Goal: Task Accomplishment & Management: Manage account settings

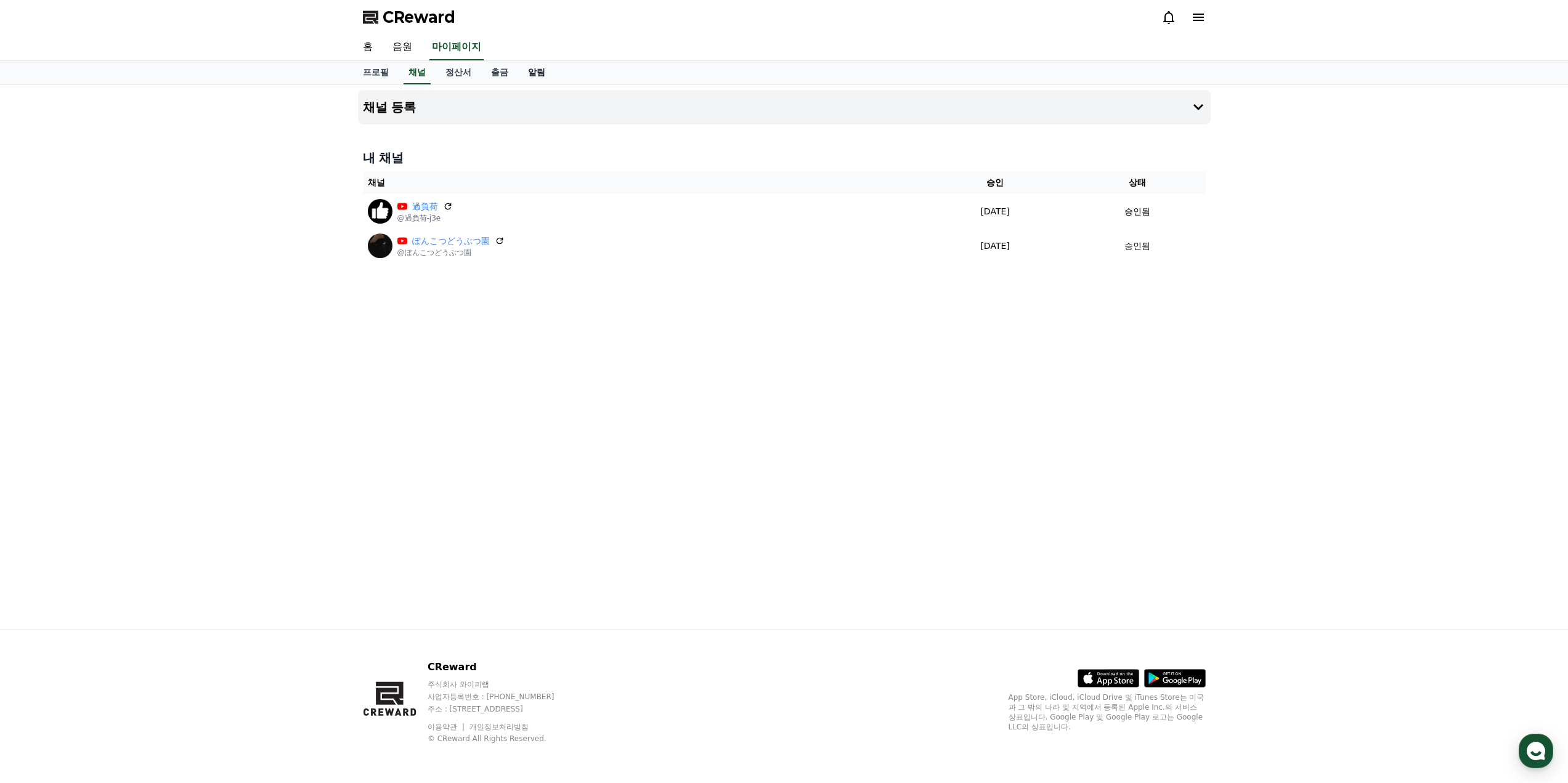
click at [524, 70] on link "알림" at bounding box center [536, 73] width 37 height 23
click at [369, 43] on link "홈" at bounding box center [368, 47] width 30 height 26
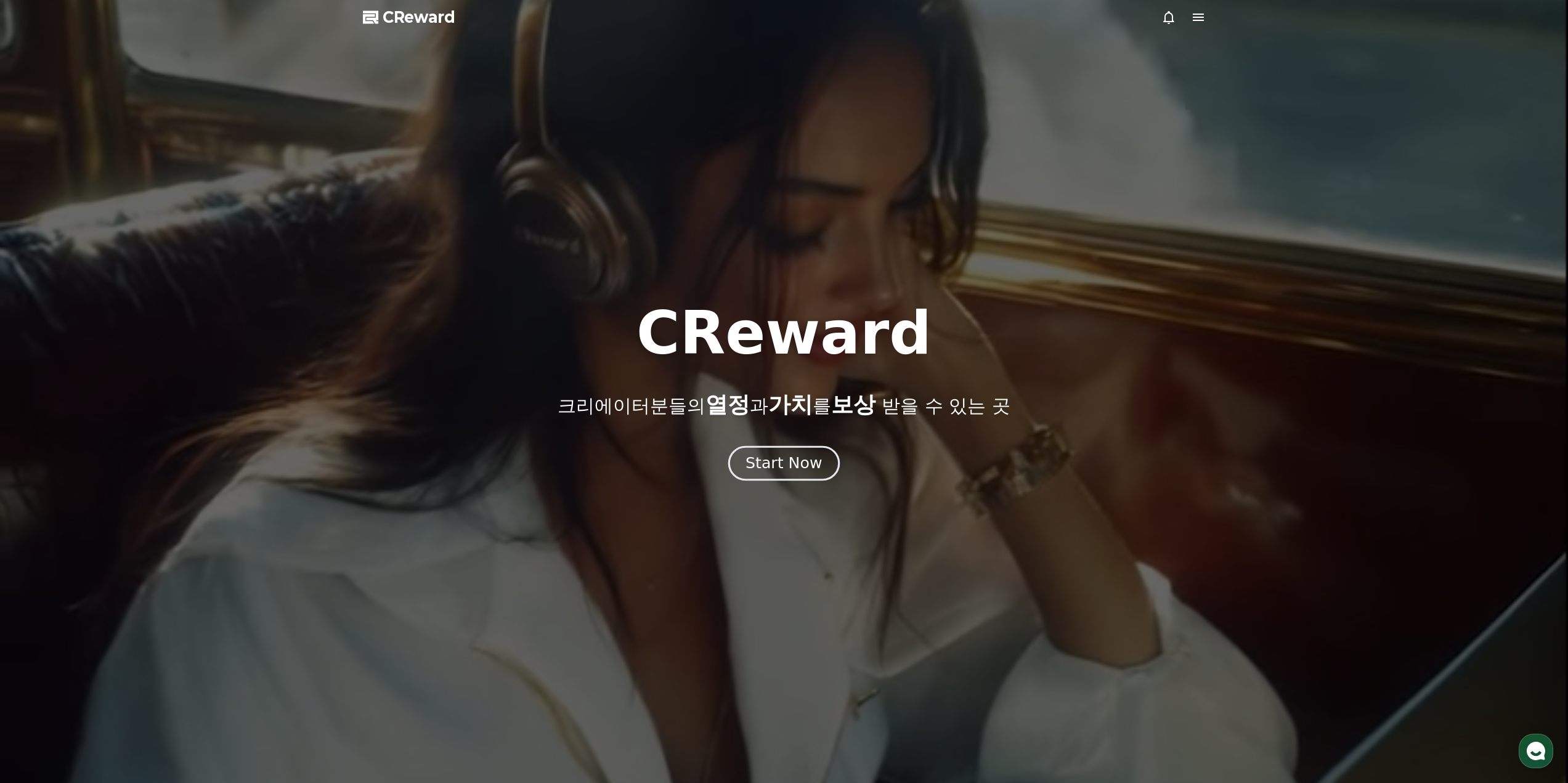
click at [796, 461] on div "Start Now" at bounding box center [783, 463] width 77 height 21
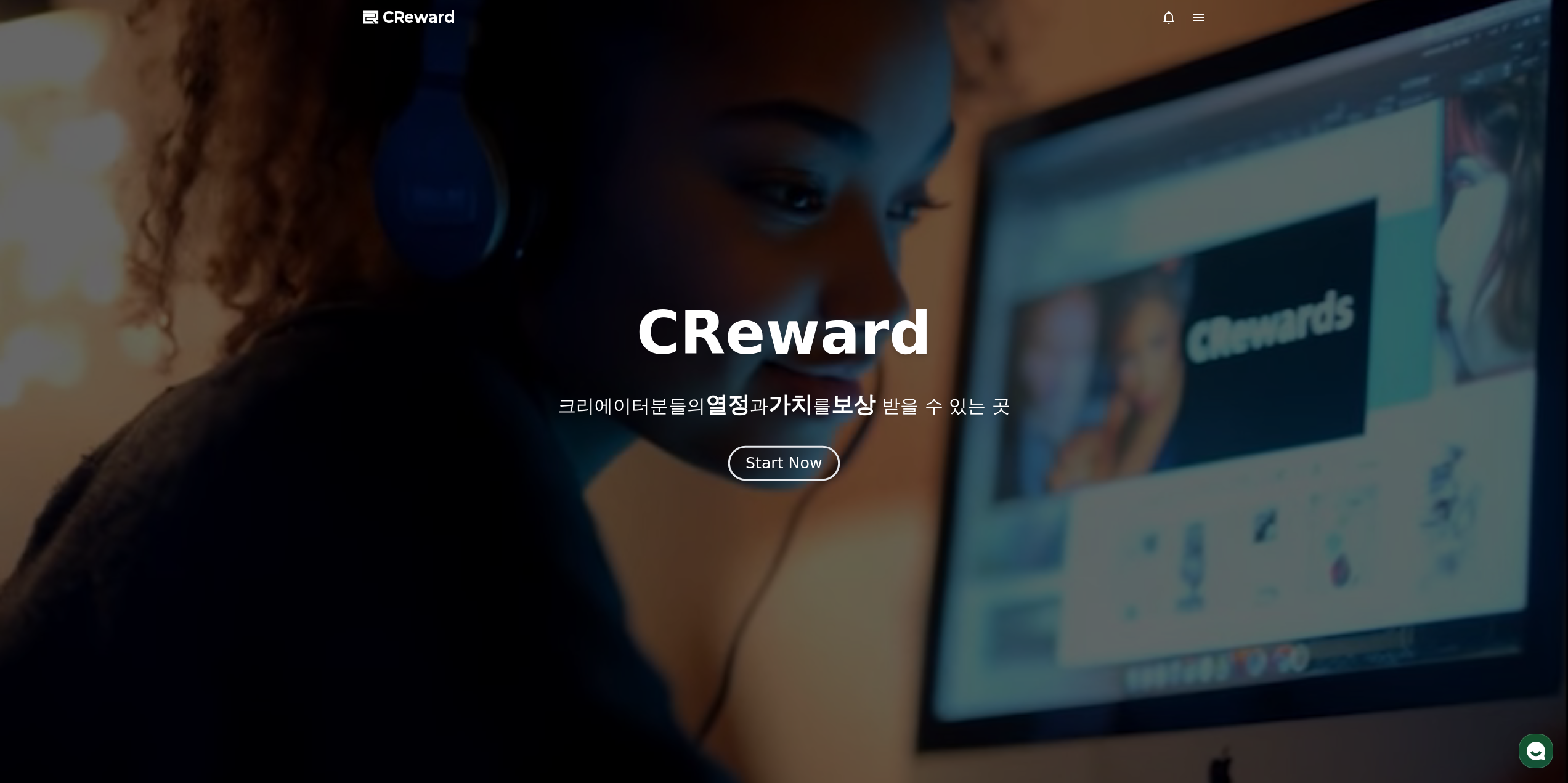
click at [781, 465] on div "Start Now" at bounding box center [783, 463] width 77 height 21
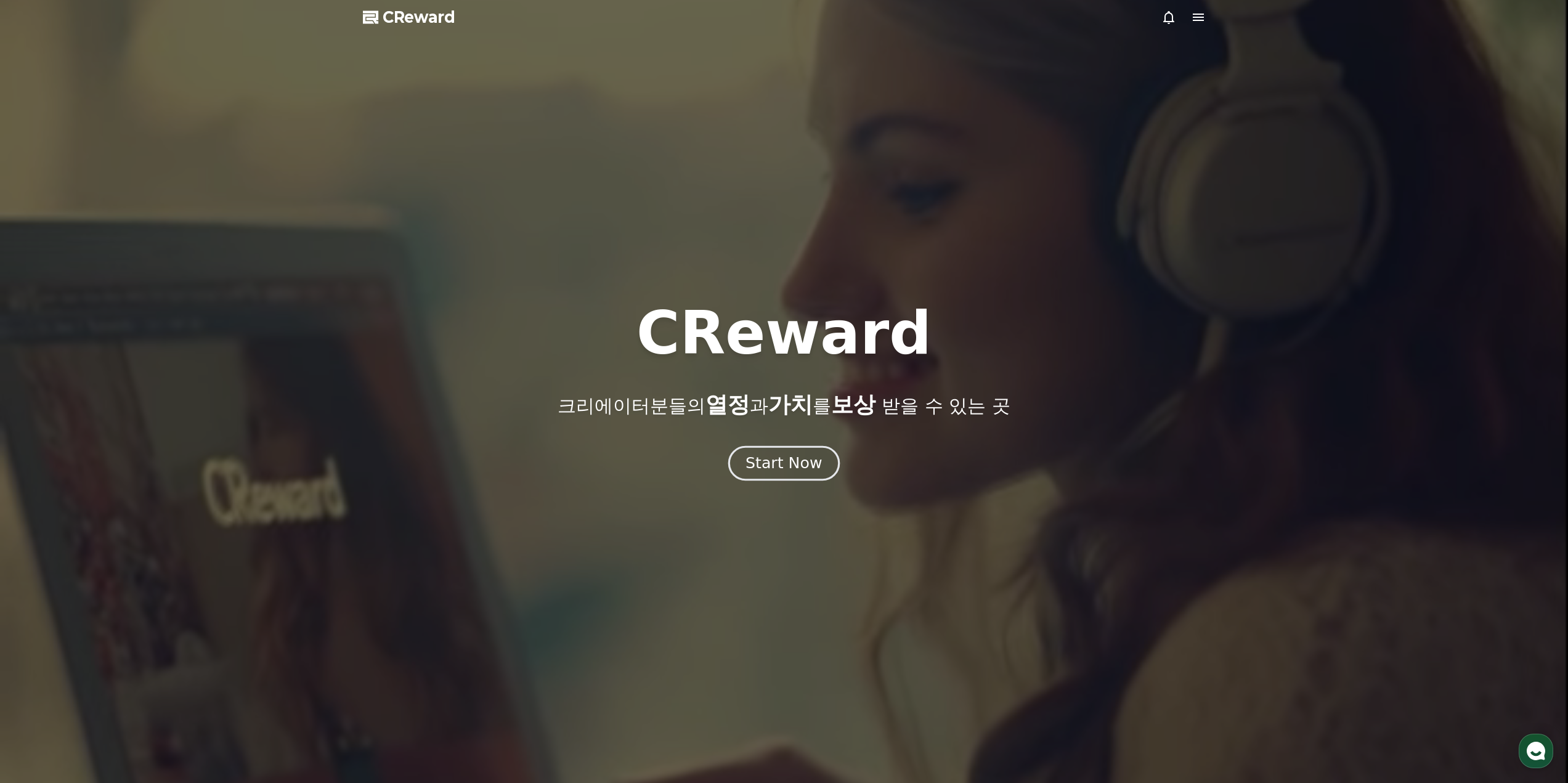
click at [790, 449] on button "Start Now" at bounding box center [784, 463] width 111 height 35
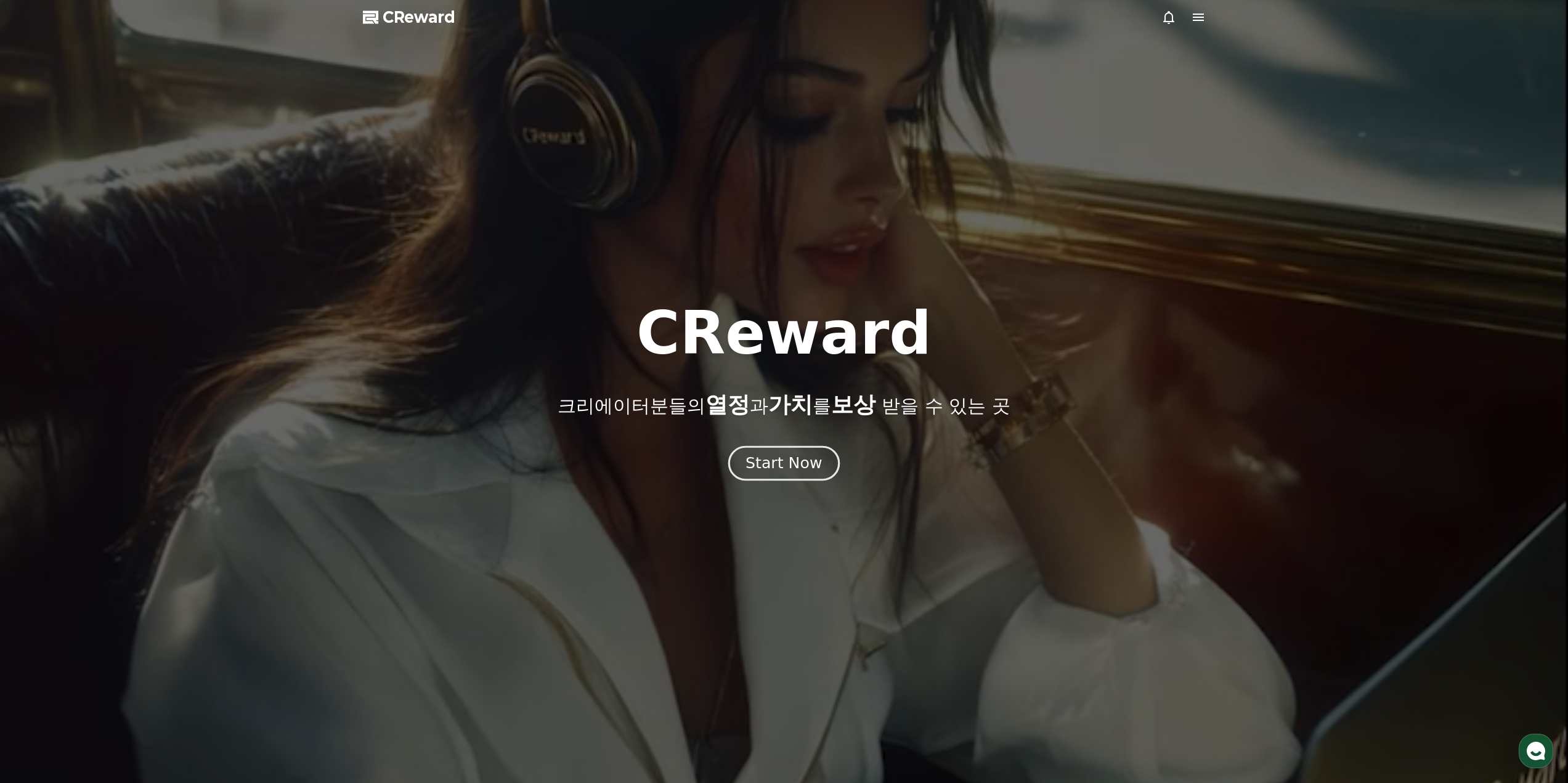
click at [790, 449] on button "Start Now" at bounding box center [784, 463] width 111 height 35
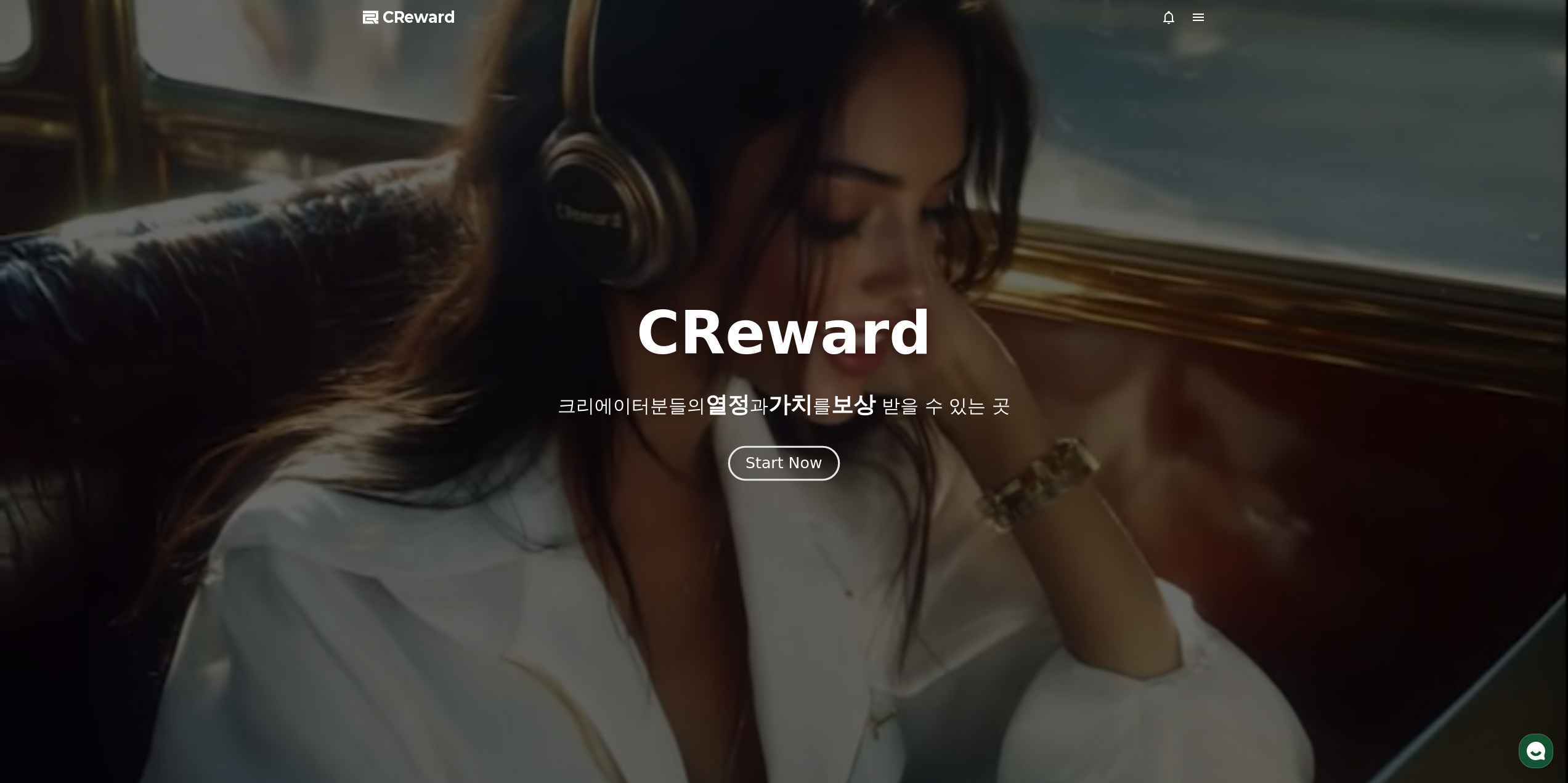
click at [790, 451] on button "Start Now" at bounding box center [784, 463] width 111 height 35
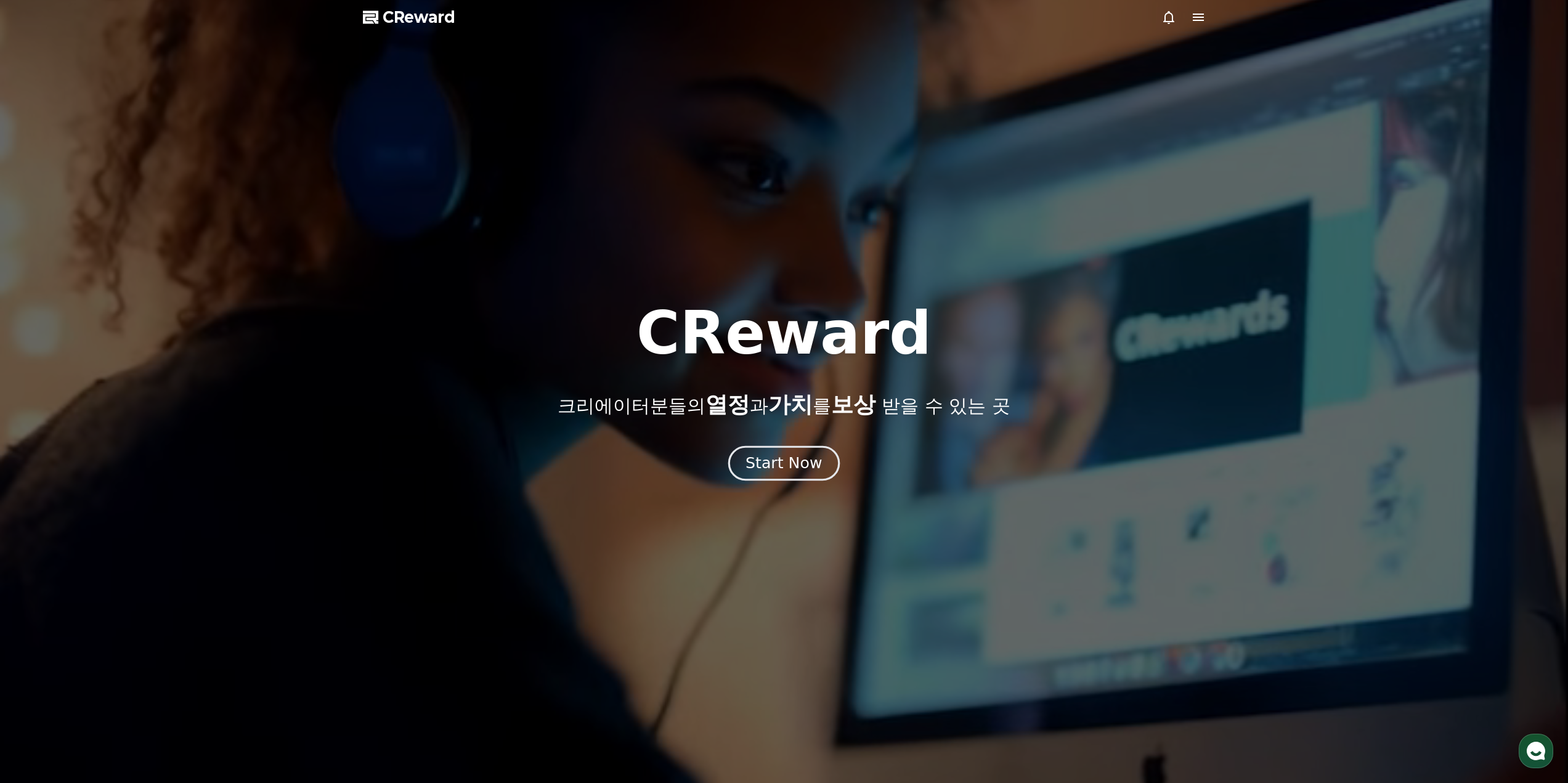
click at [788, 461] on div "Start Now" at bounding box center [783, 463] width 77 height 21
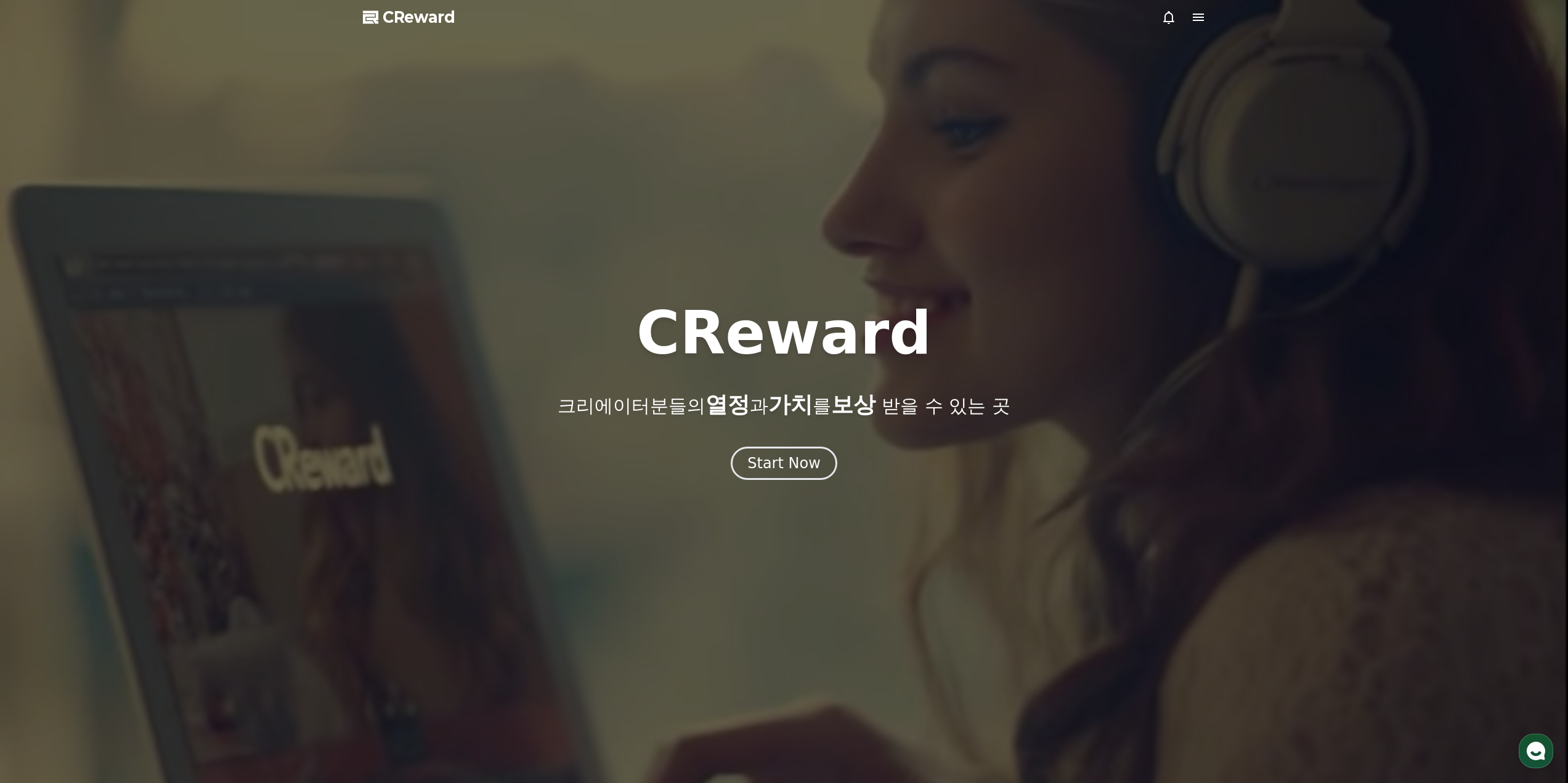
click at [1200, 20] on icon at bounding box center [1198, 17] width 11 height 7
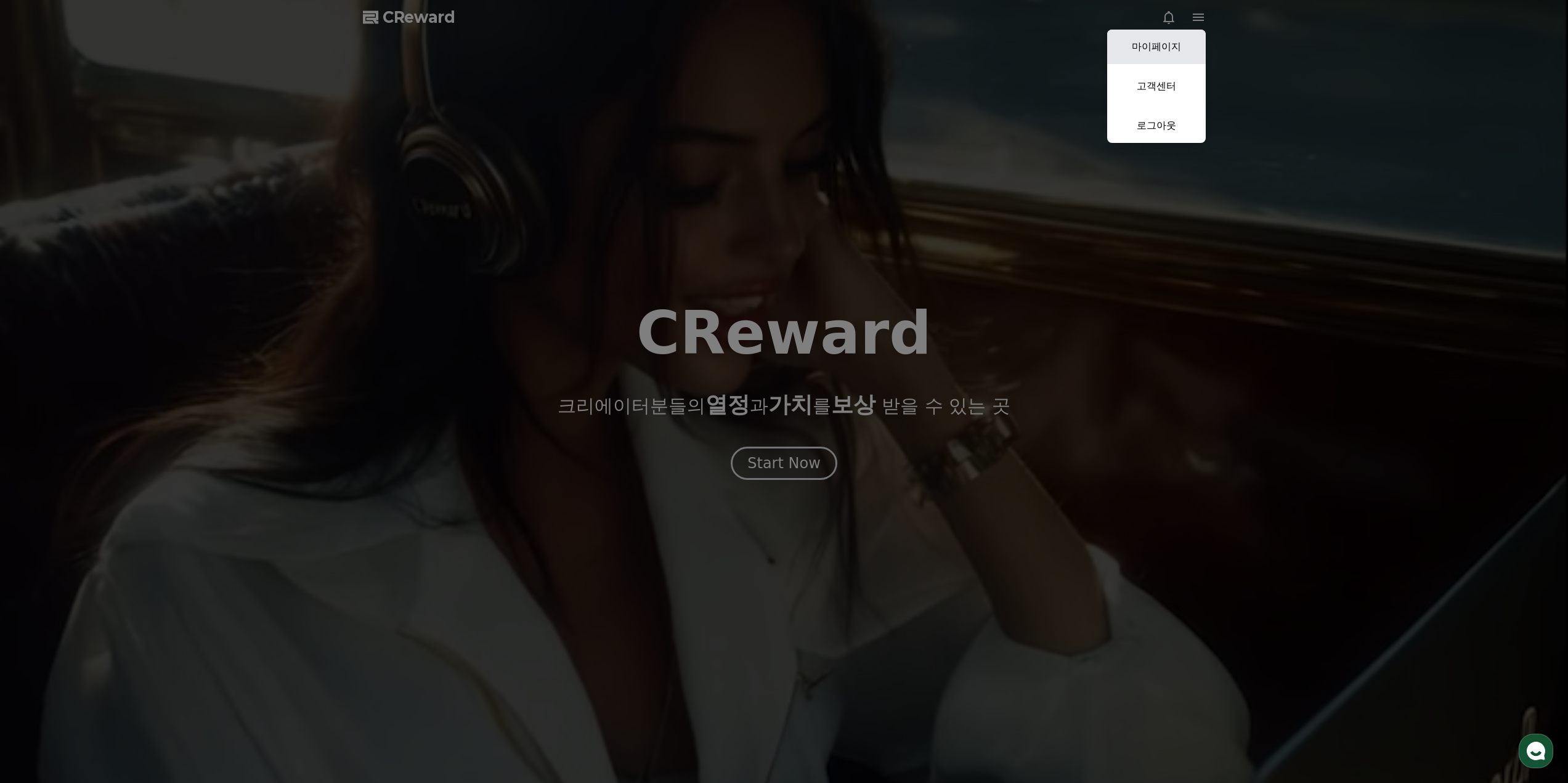
click at [1174, 48] on link "마이페이지" at bounding box center [1156, 47] width 98 height 35
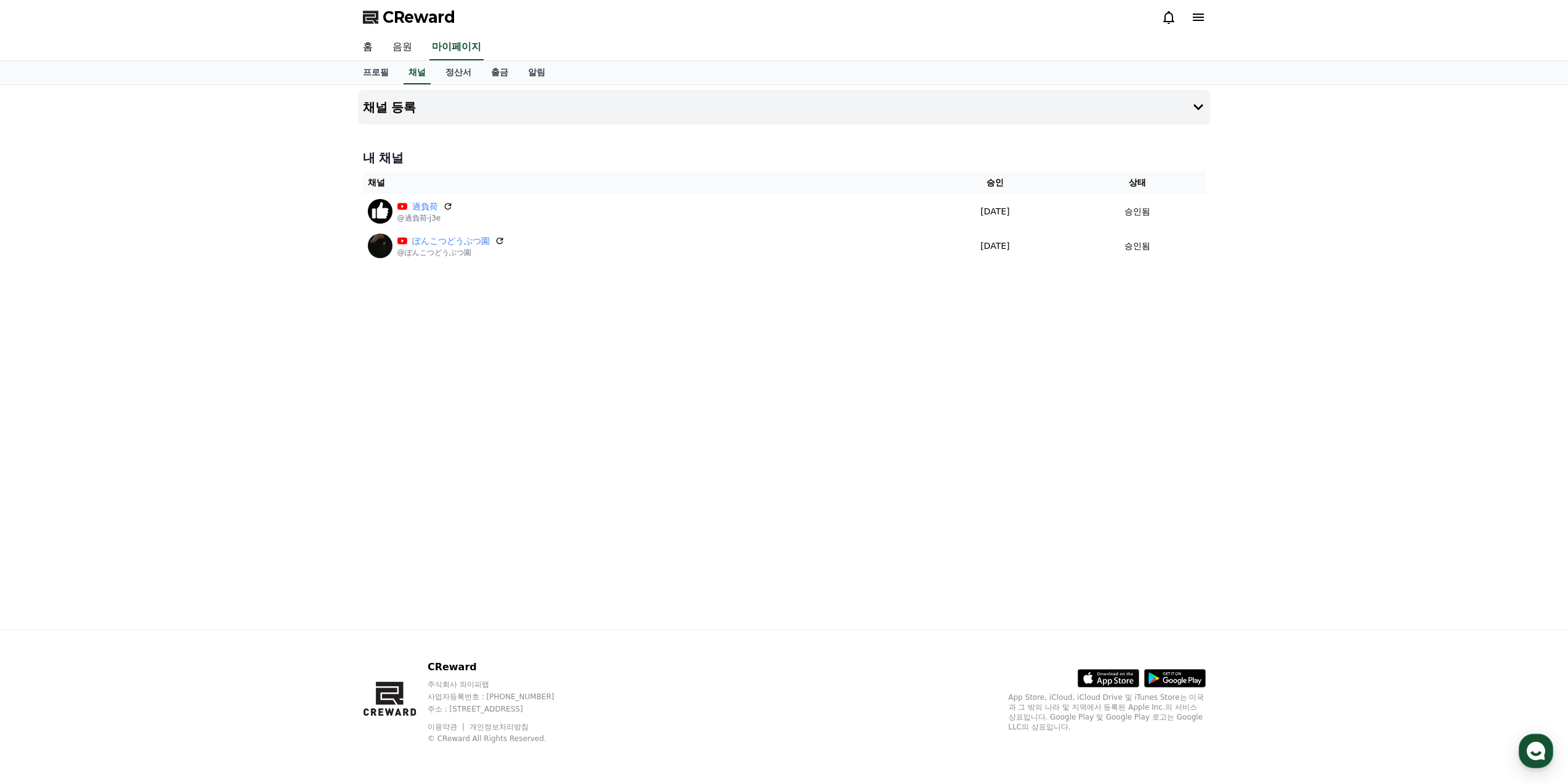
click at [396, 50] on link "음원" at bounding box center [403, 47] width 39 height 26
click at [464, 75] on link "정산서" at bounding box center [458, 73] width 45 height 23
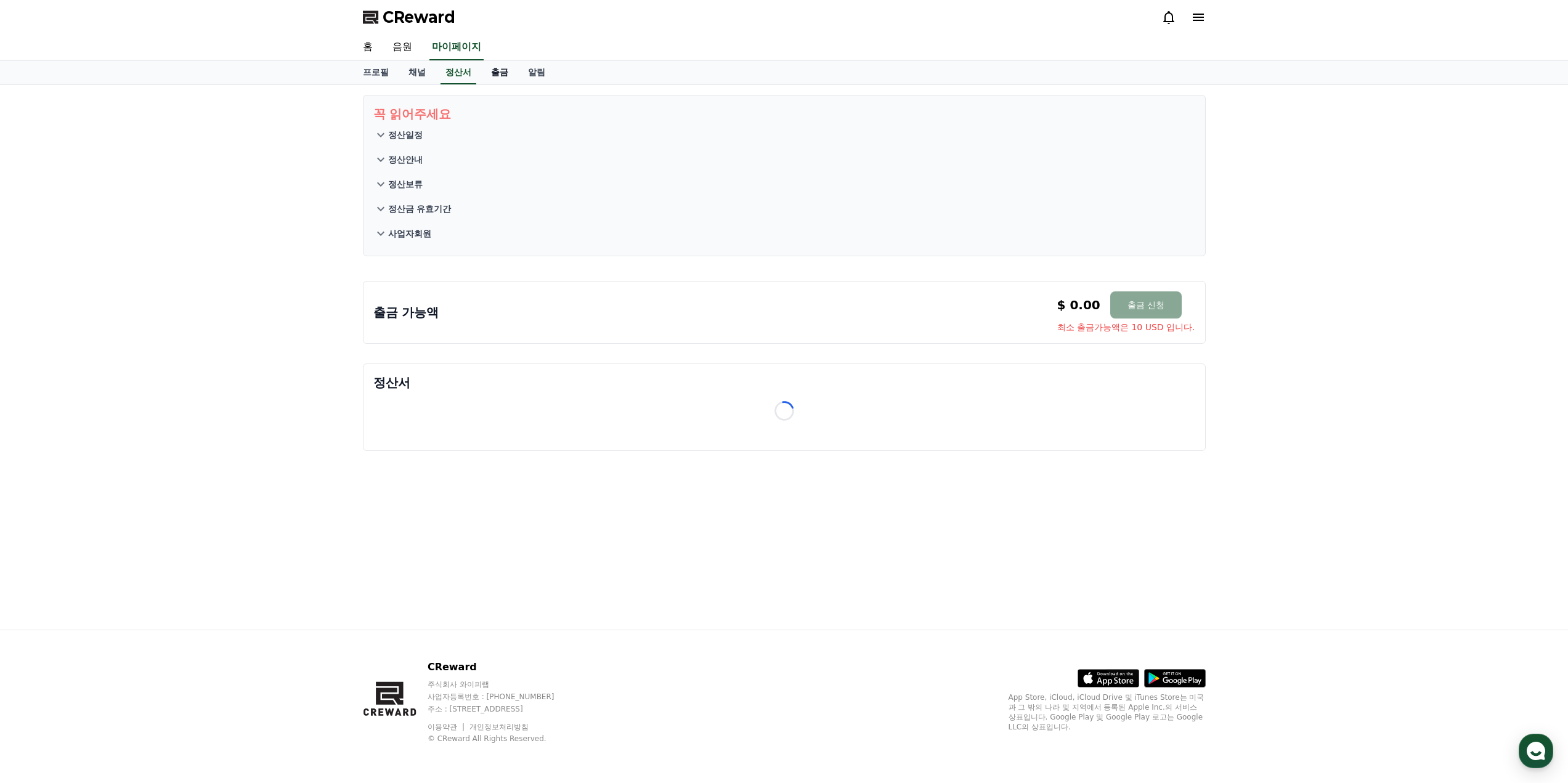
click at [496, 74] on link "출금" at bounding box center [500, 73] width 37 height 23
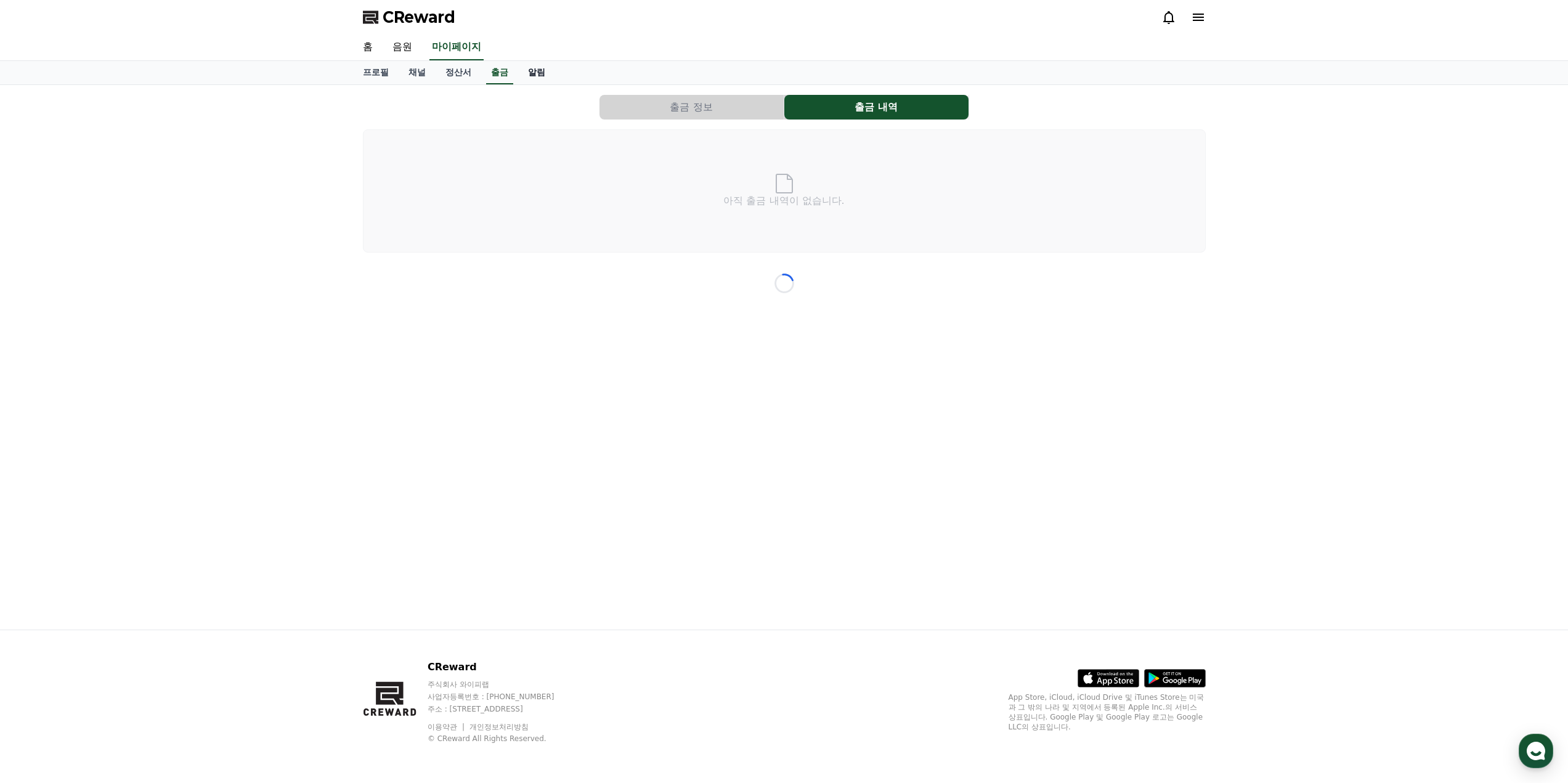
click at [523, 74] on link "알림" at bounding box center [536, 73] width 37 height 23
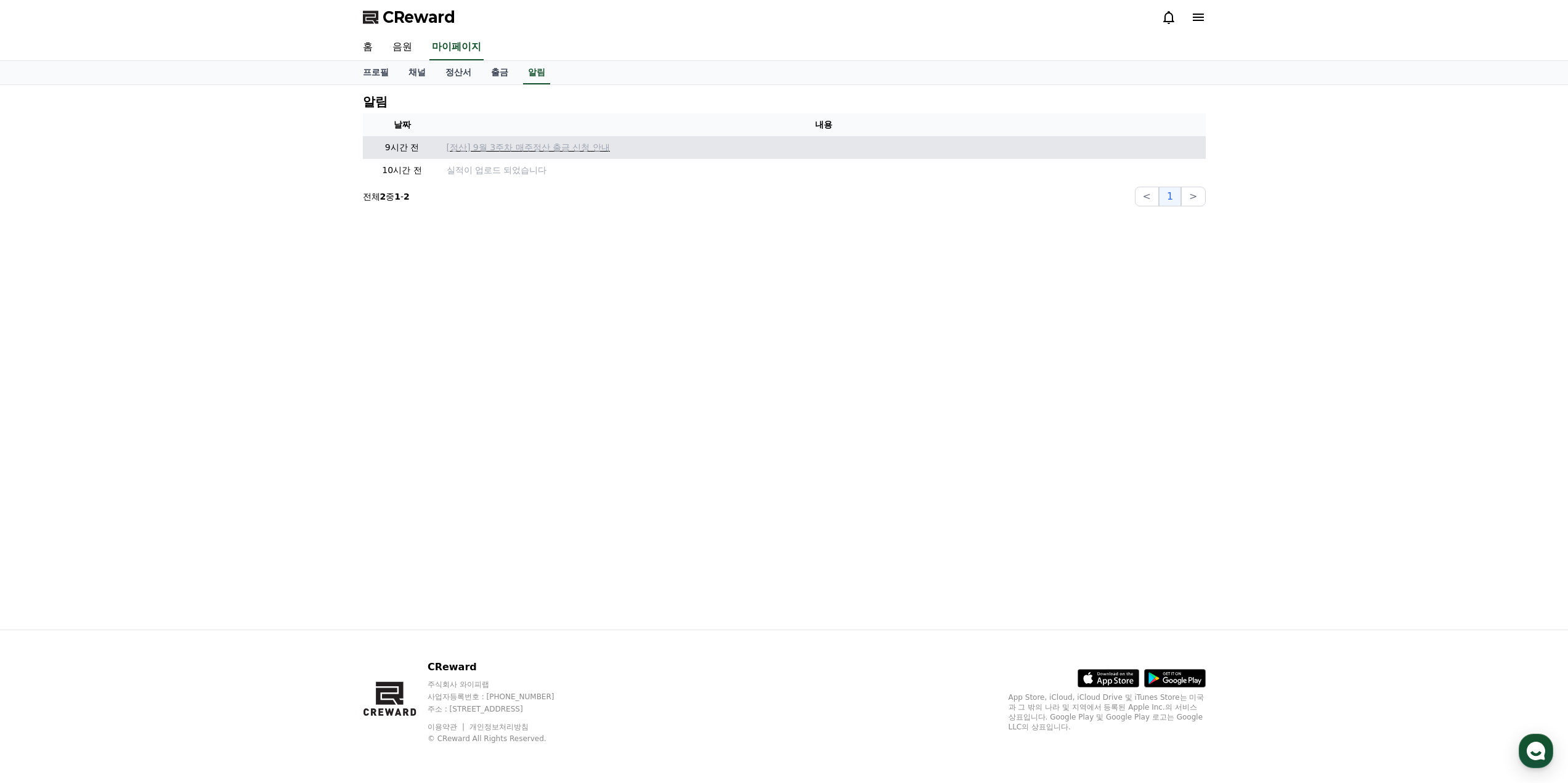
click at [505, 146] on p "[정산] 9월 3주차 매주정산 출금 신청 안내" at bounding box center [823, 147] width 754 height 13
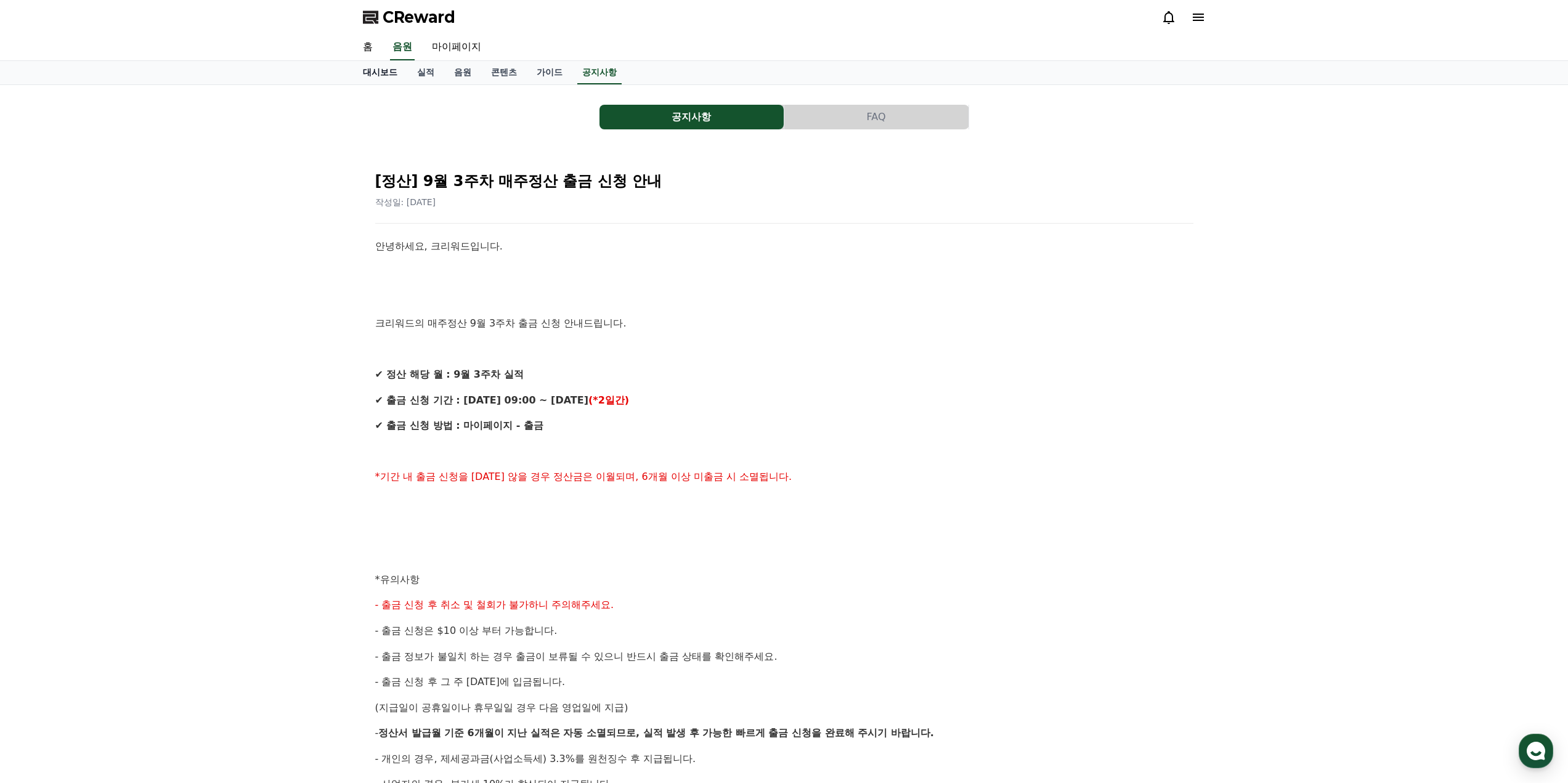
click at [384, 69] on link "대시보드" at bounding box center [380, 73] width 54 height 23
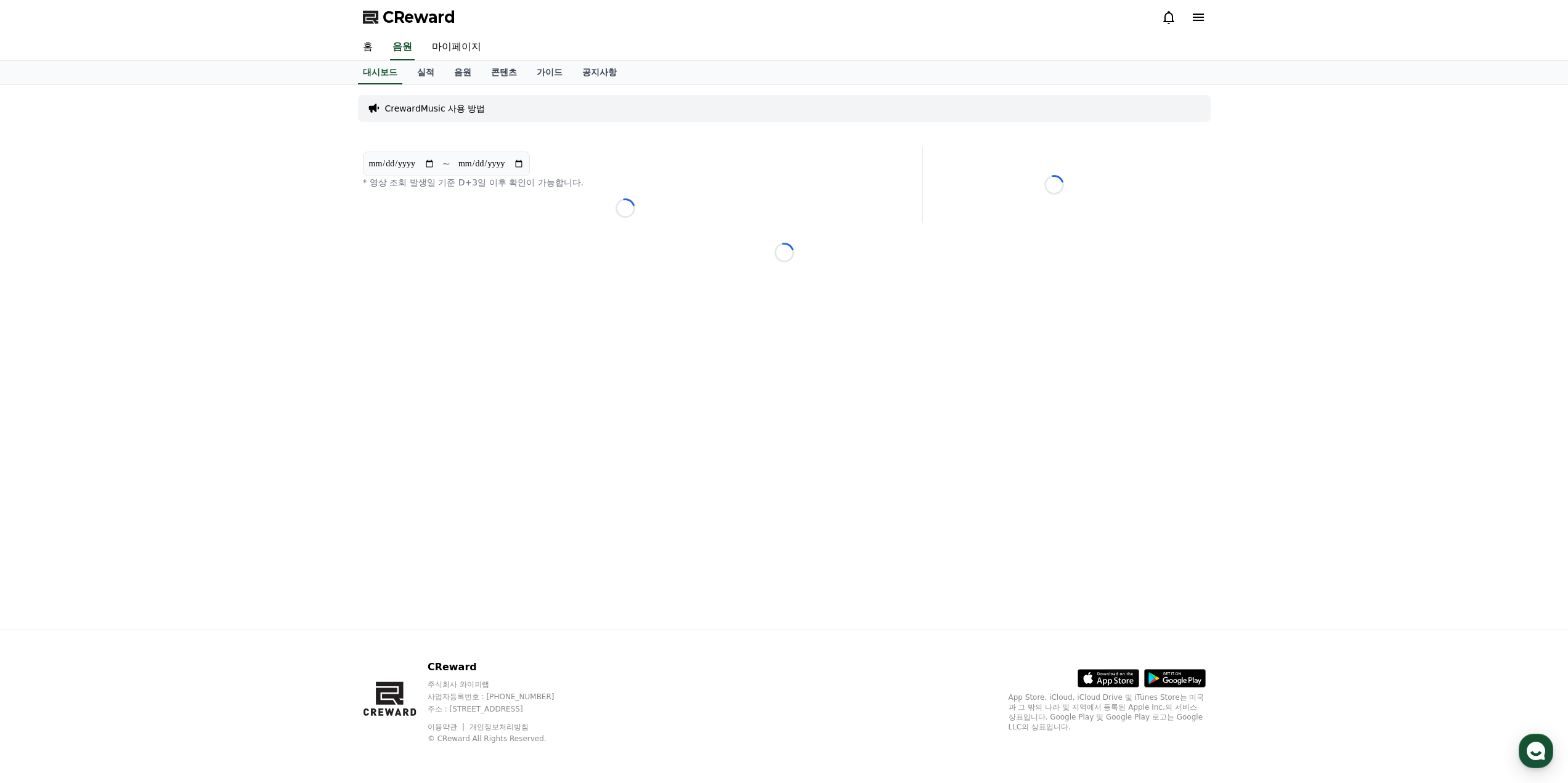
click at [408, 12] on span "CReward" at bounding box center [419, 17] width 73 height 20
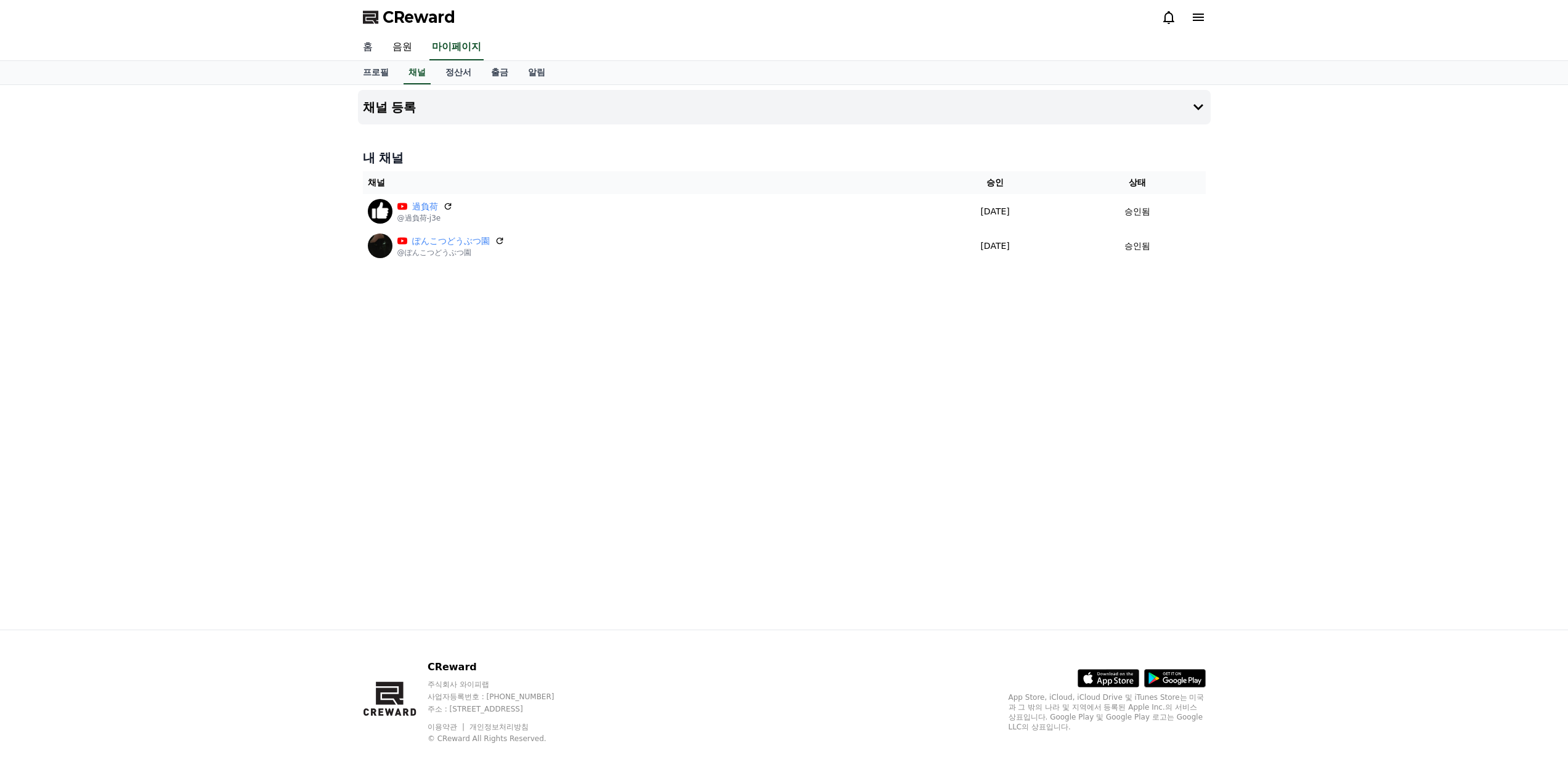
click at [371, 41] on link "홈" at bounding box center [368, 47] width 30 height 26
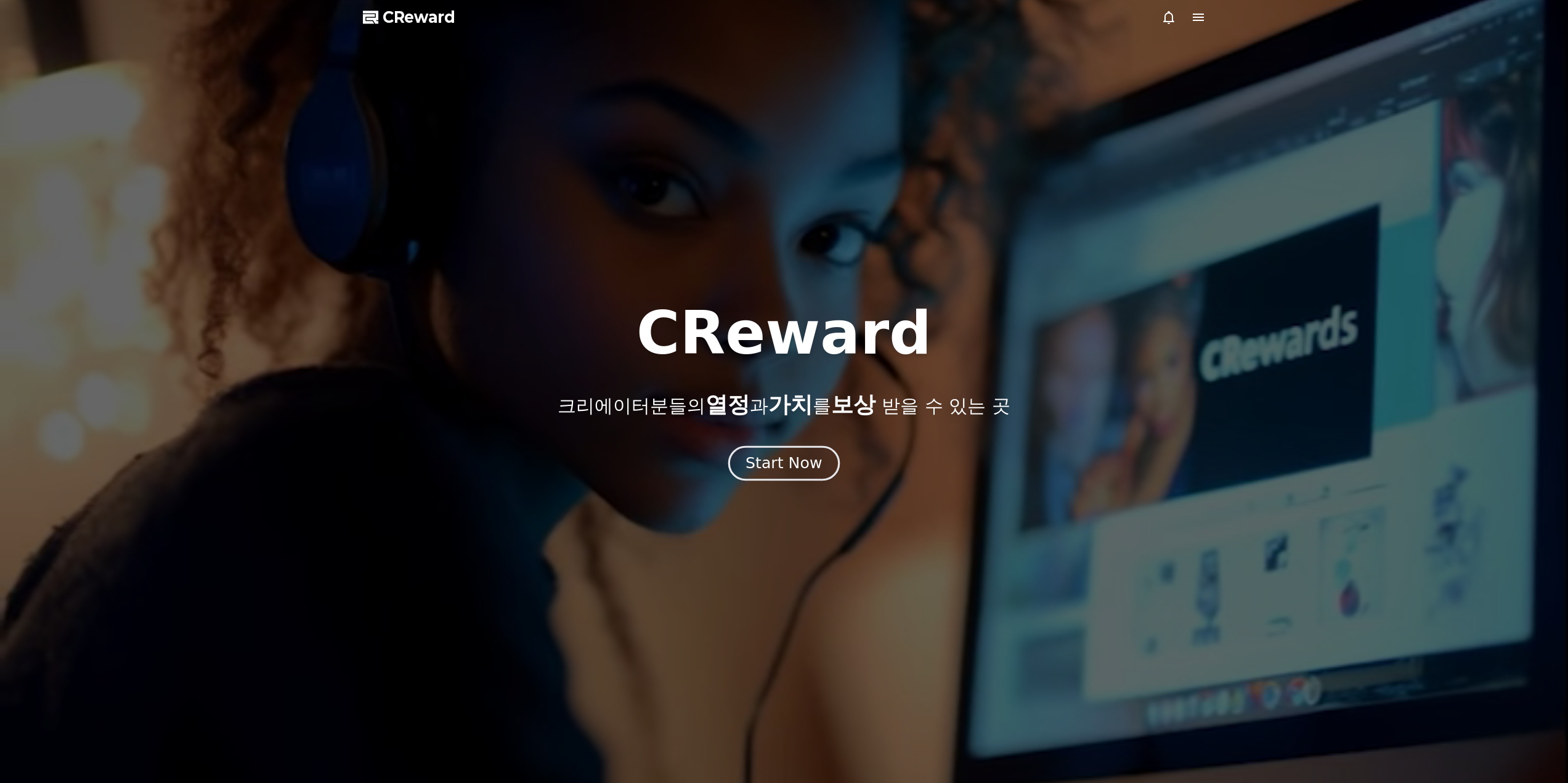
click at [790, 450] on button "Start Now" at bounding box center [784, 463] width 111 height 35
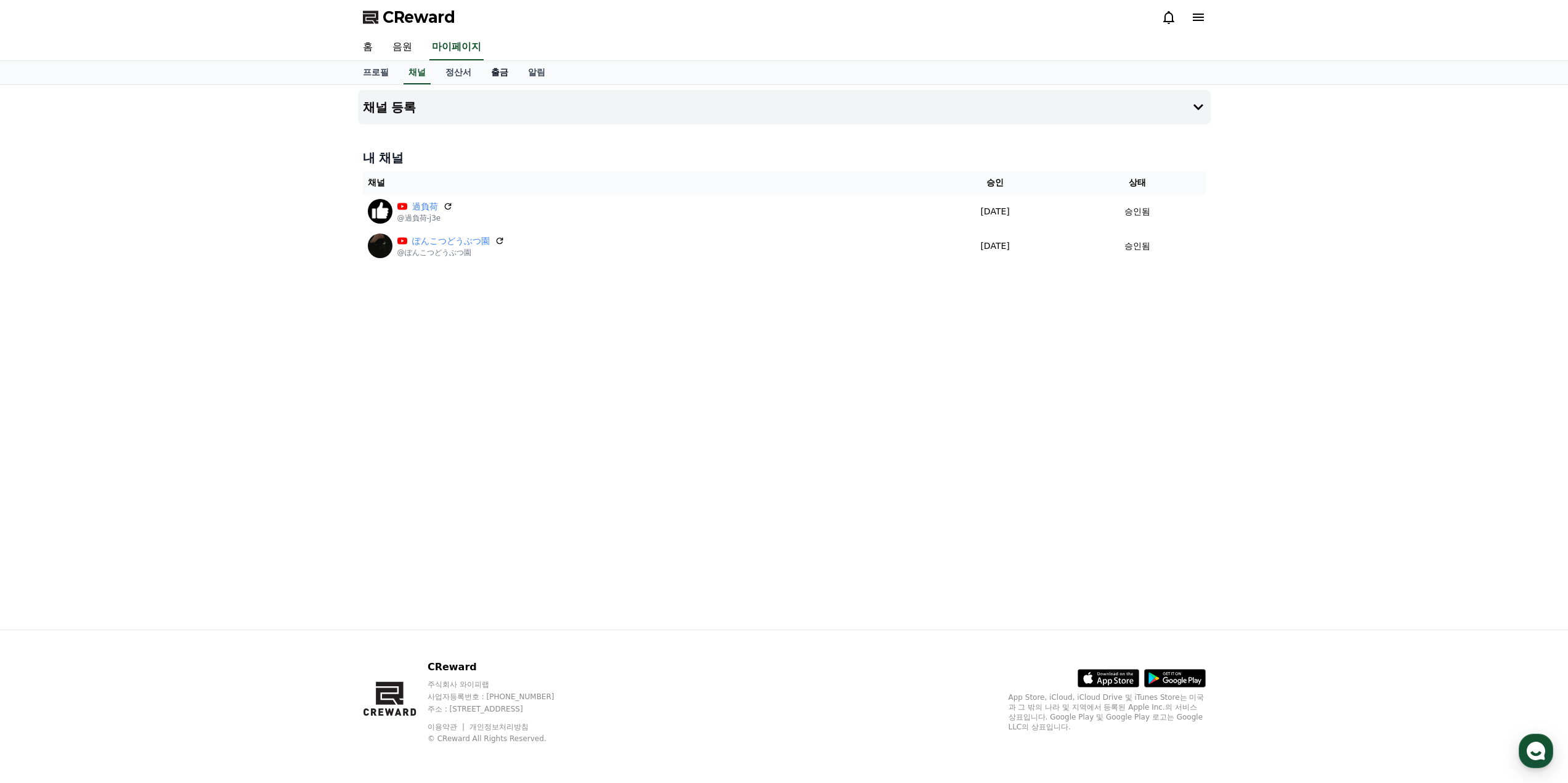
click at [497, 62] on link "출금" at bounding box center [500, 73] width 37 height 23
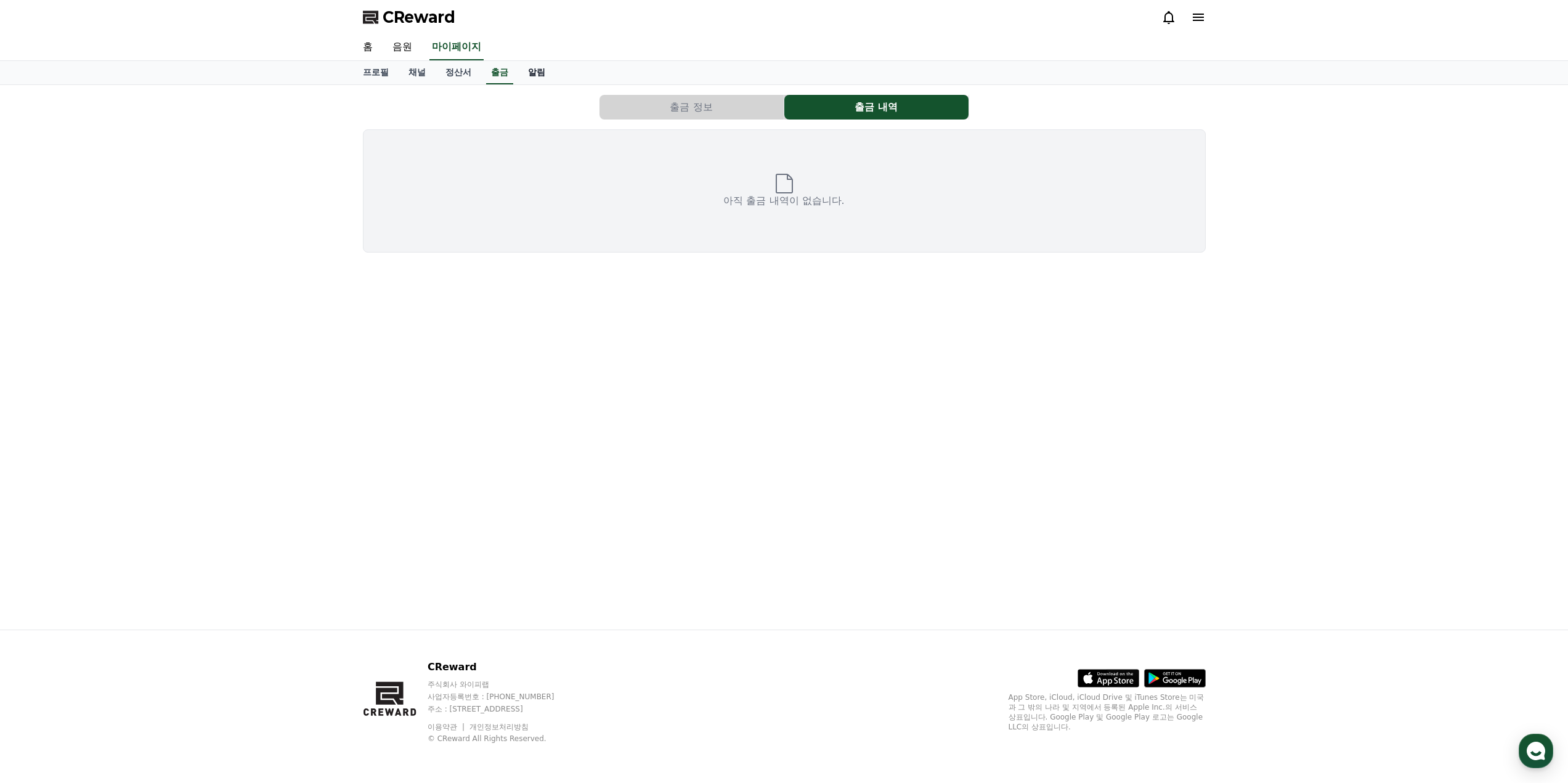
click at [523, 74] on link "알림" at bounding box center [536, 73] width 37 height 23
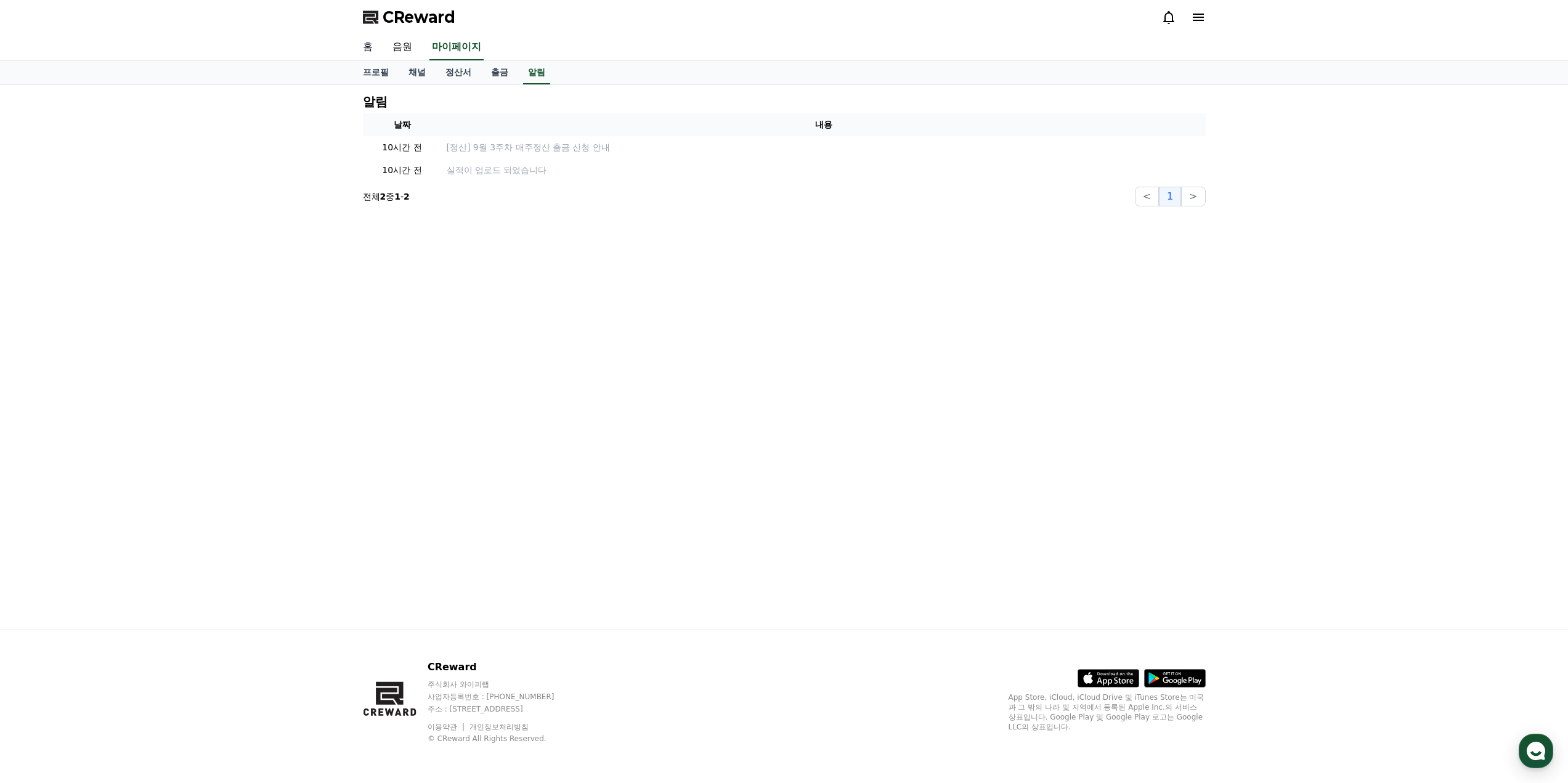
click at [379, 56] on link "홈" at bounding box center [368, 47] width 30 height 26
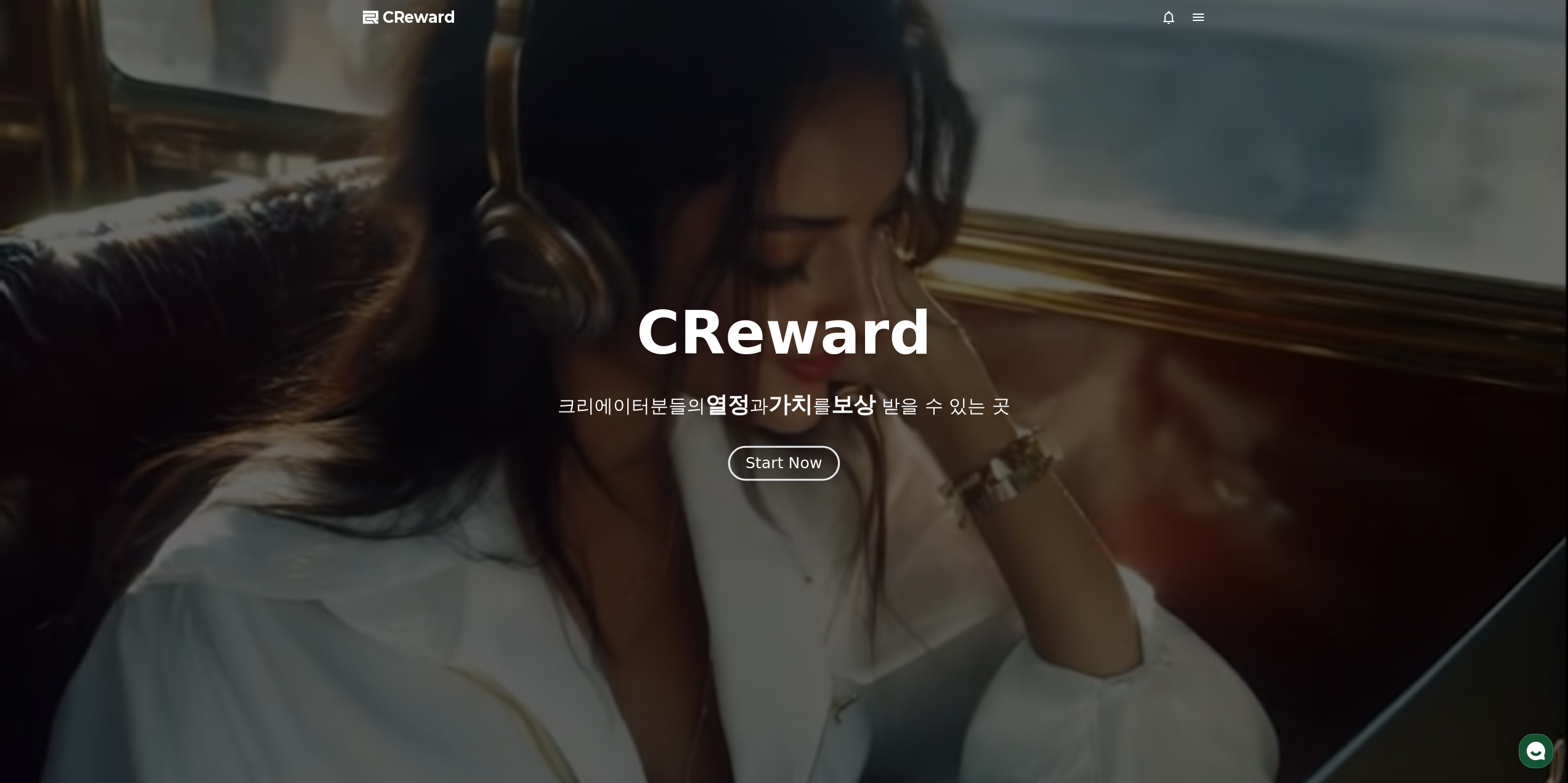
click at [766, 465] on div "Start Now" at bounding box center [783, 463] width 77 height 21
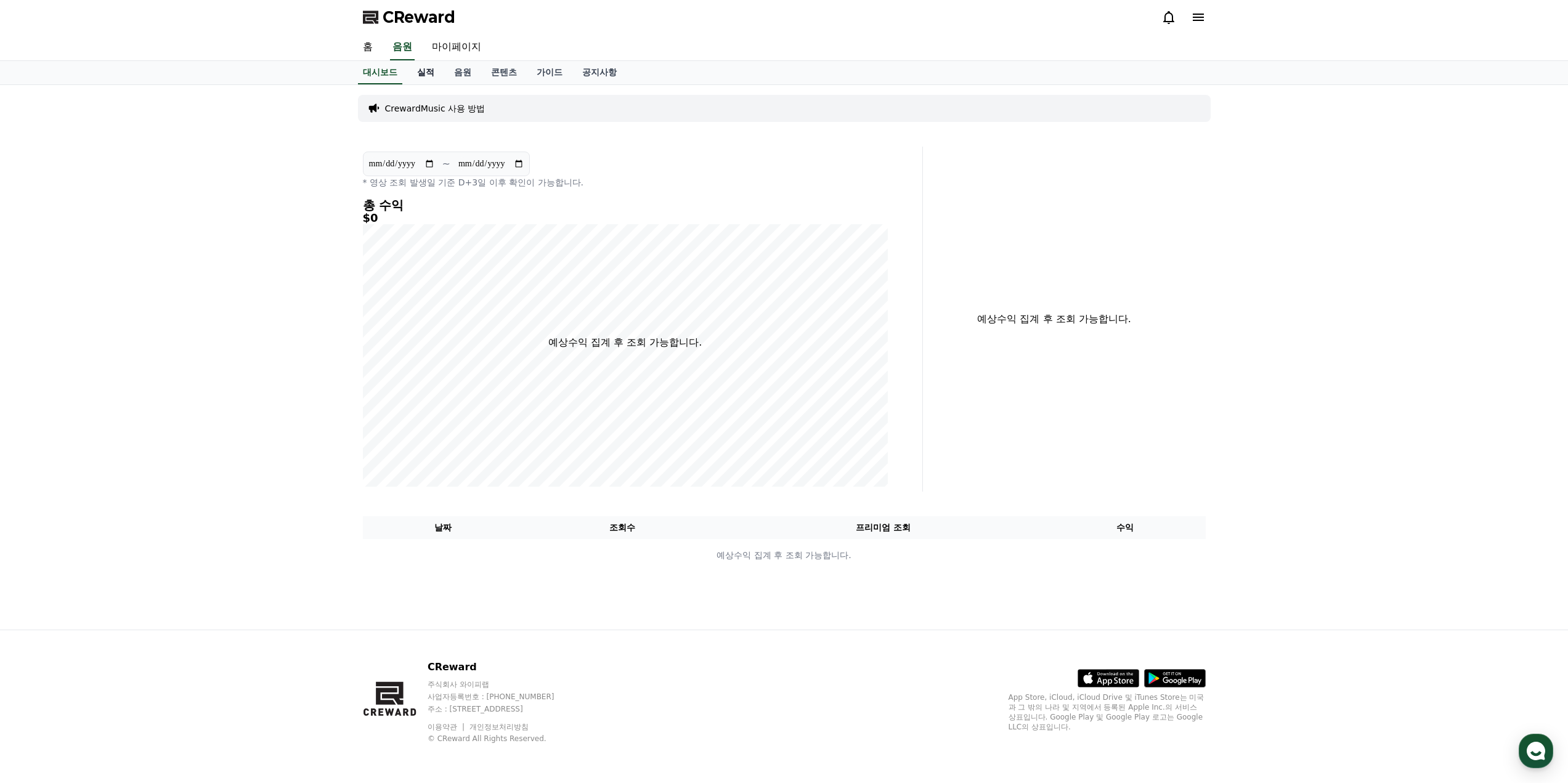
click at [426, 77] on link "실적" at bounding box center [426, 73] width 37 height 23
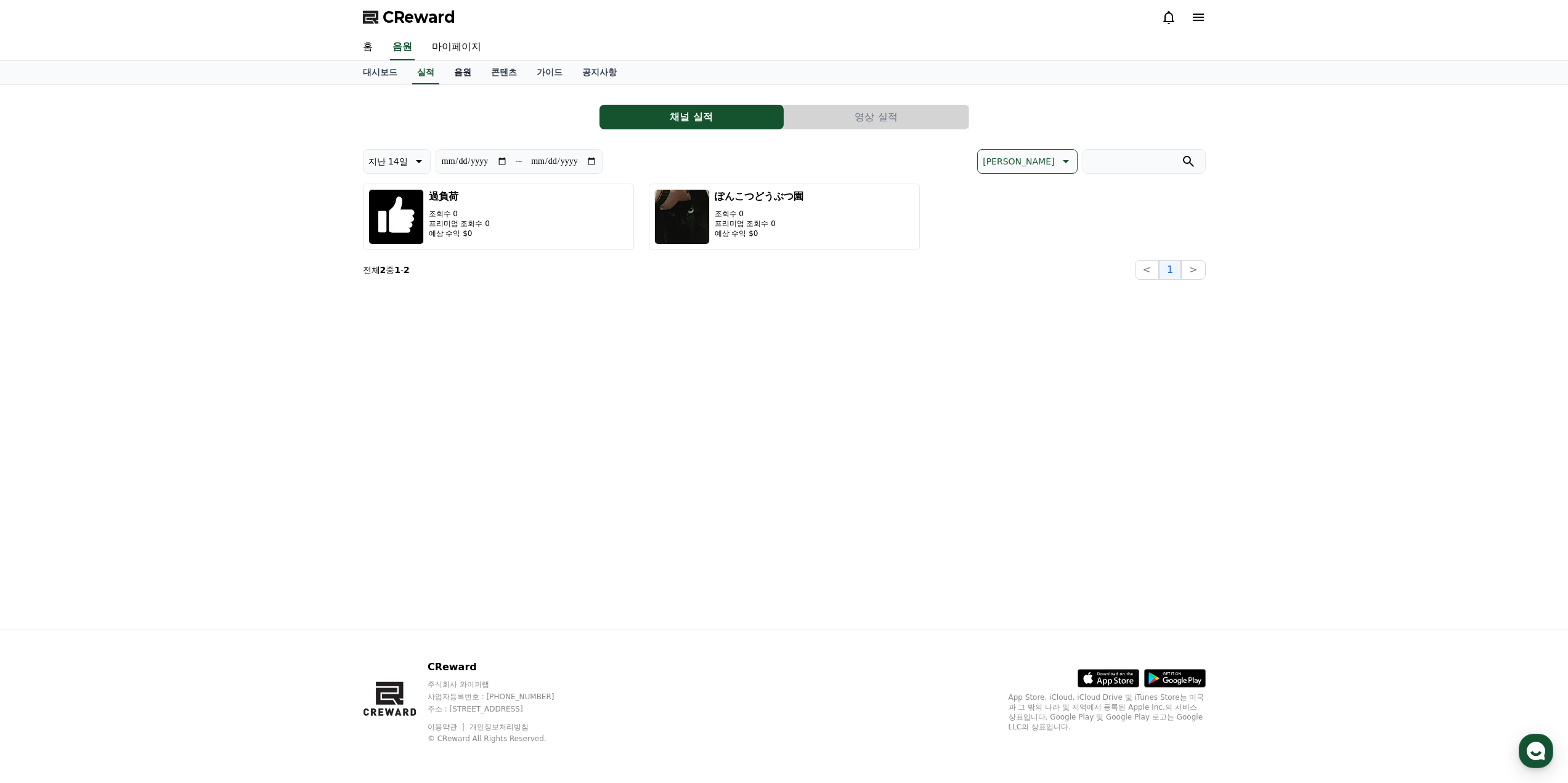
click at [462, 76] on link "음원" at bounding box center [462, 73] width 37 height 23
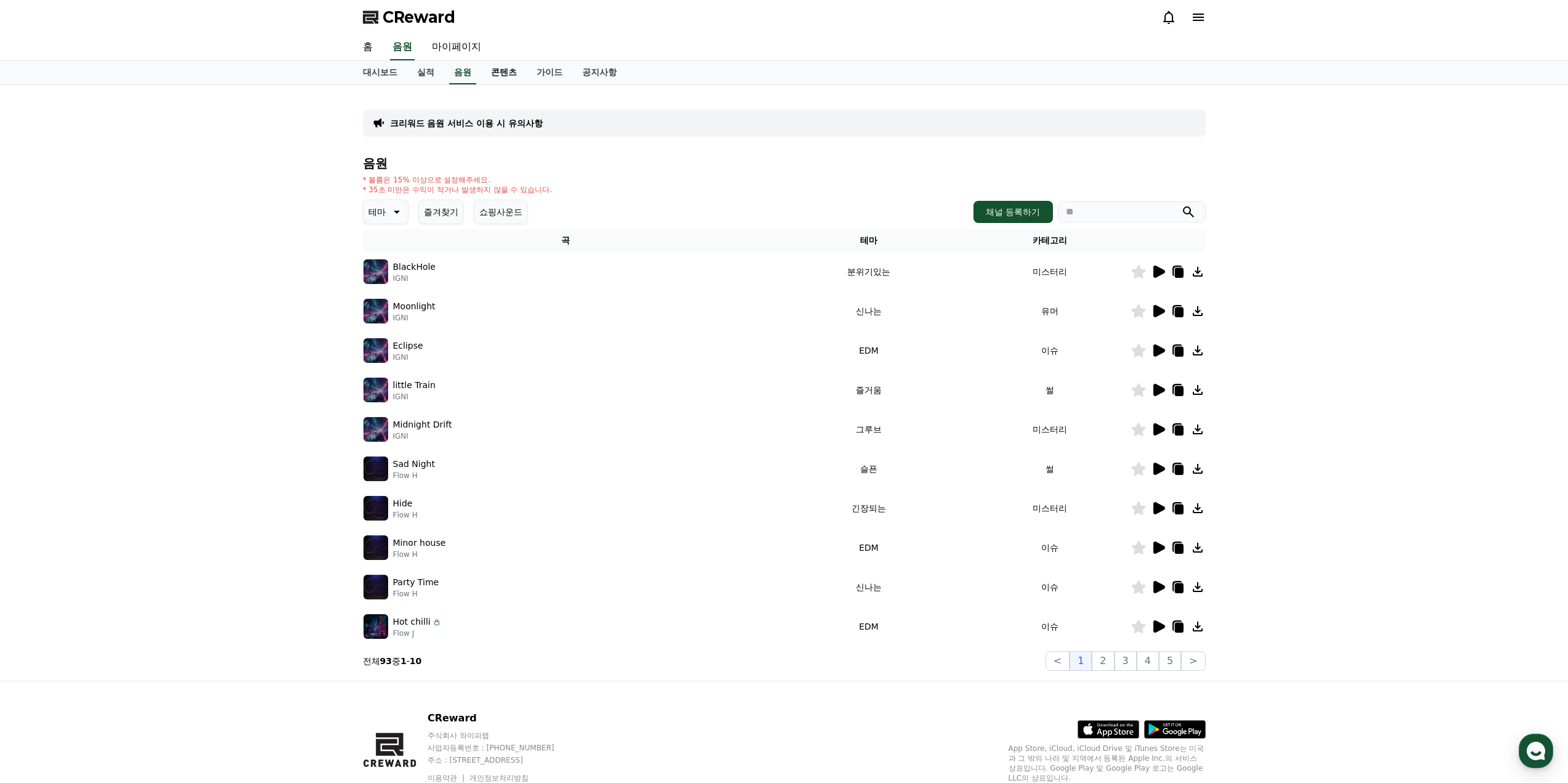
click at [493, 72] on link "콘텐츠" at bounding box center [504, 73] width 45 height 23
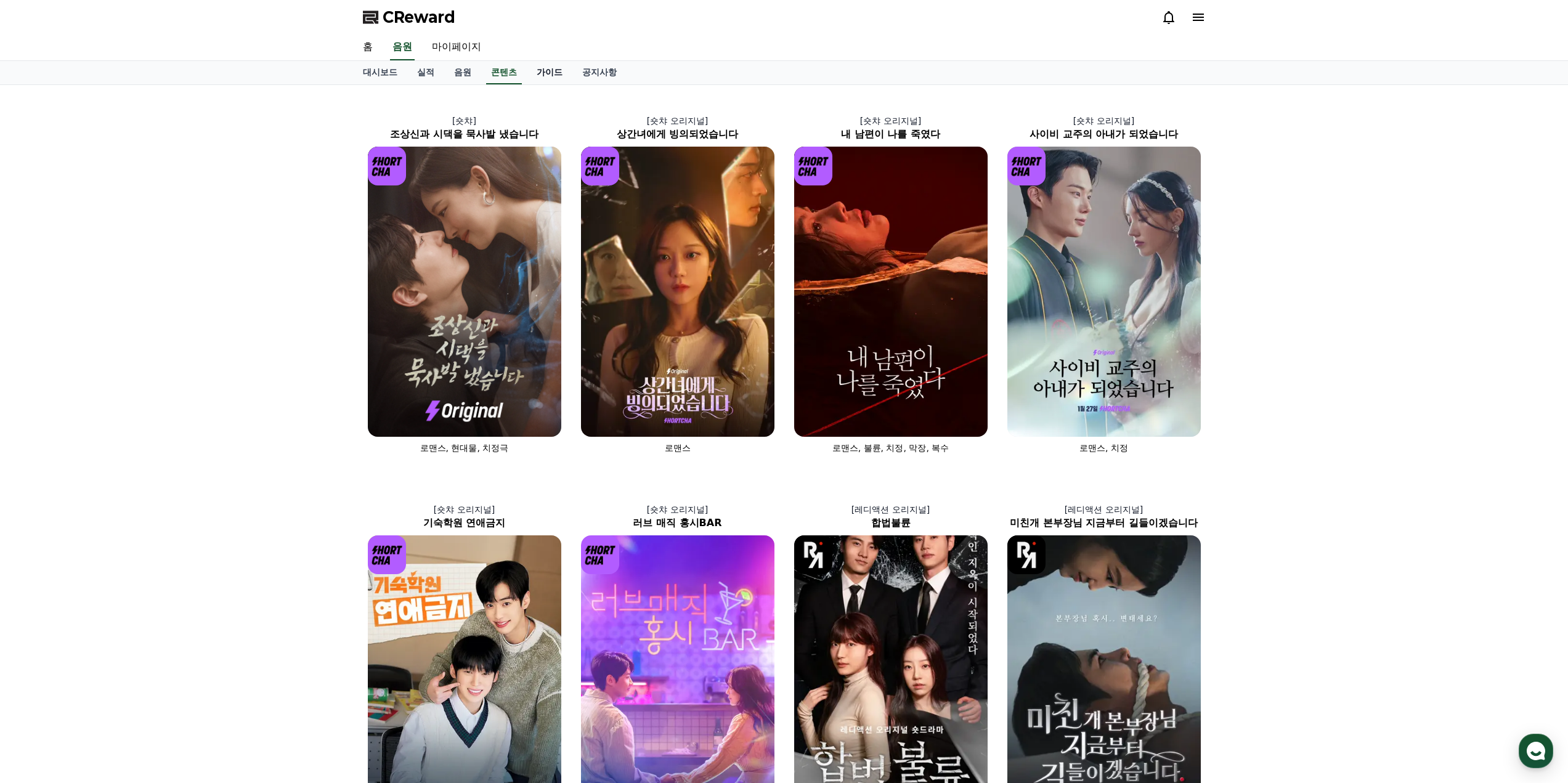
click at [532, 75] on link "가이드" at bounding box center [549, 73] width 45 height 23
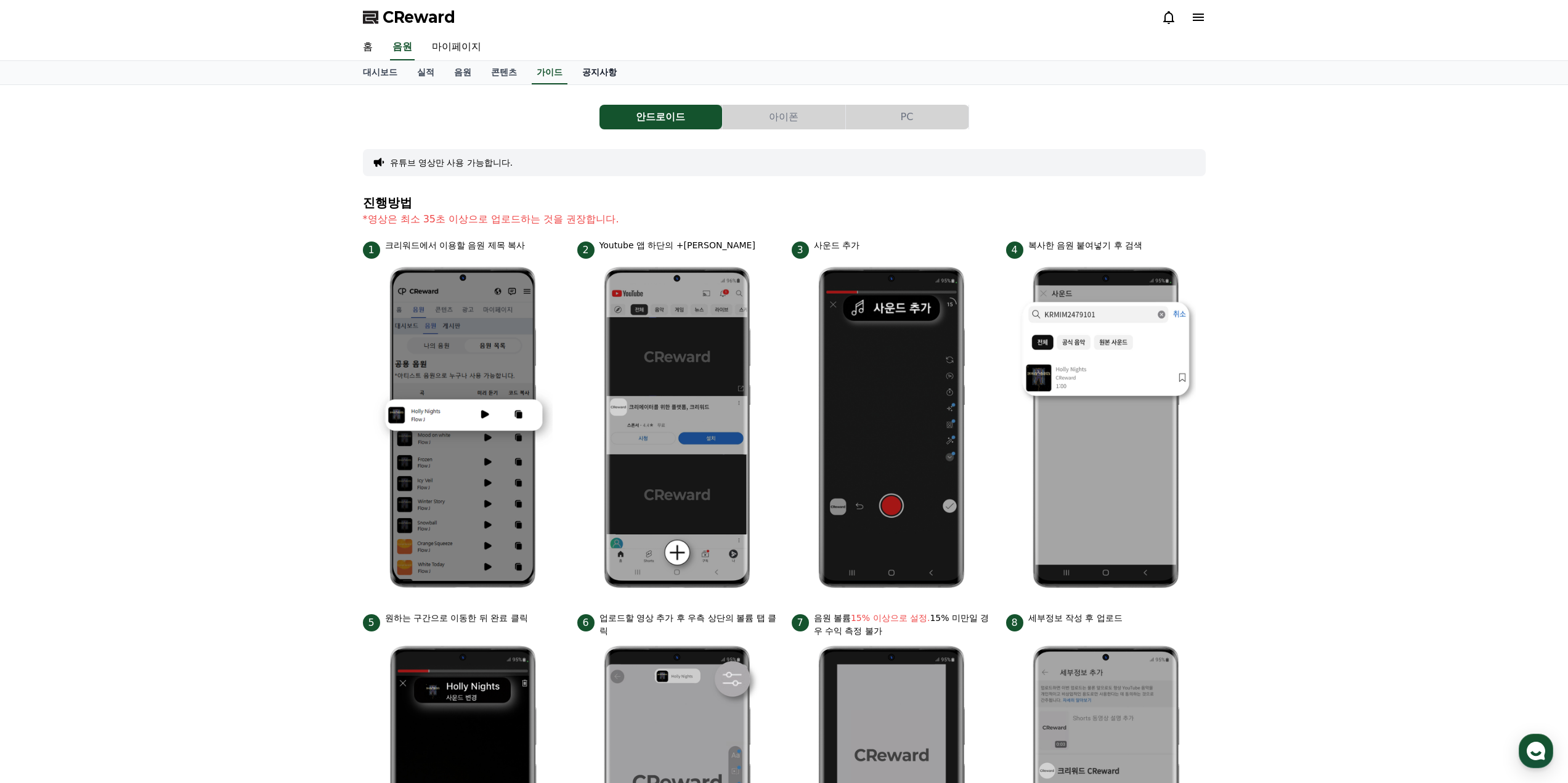
click at [587, 72] on link "공지사항" at bounding box center [599, 73] width 54 height 23
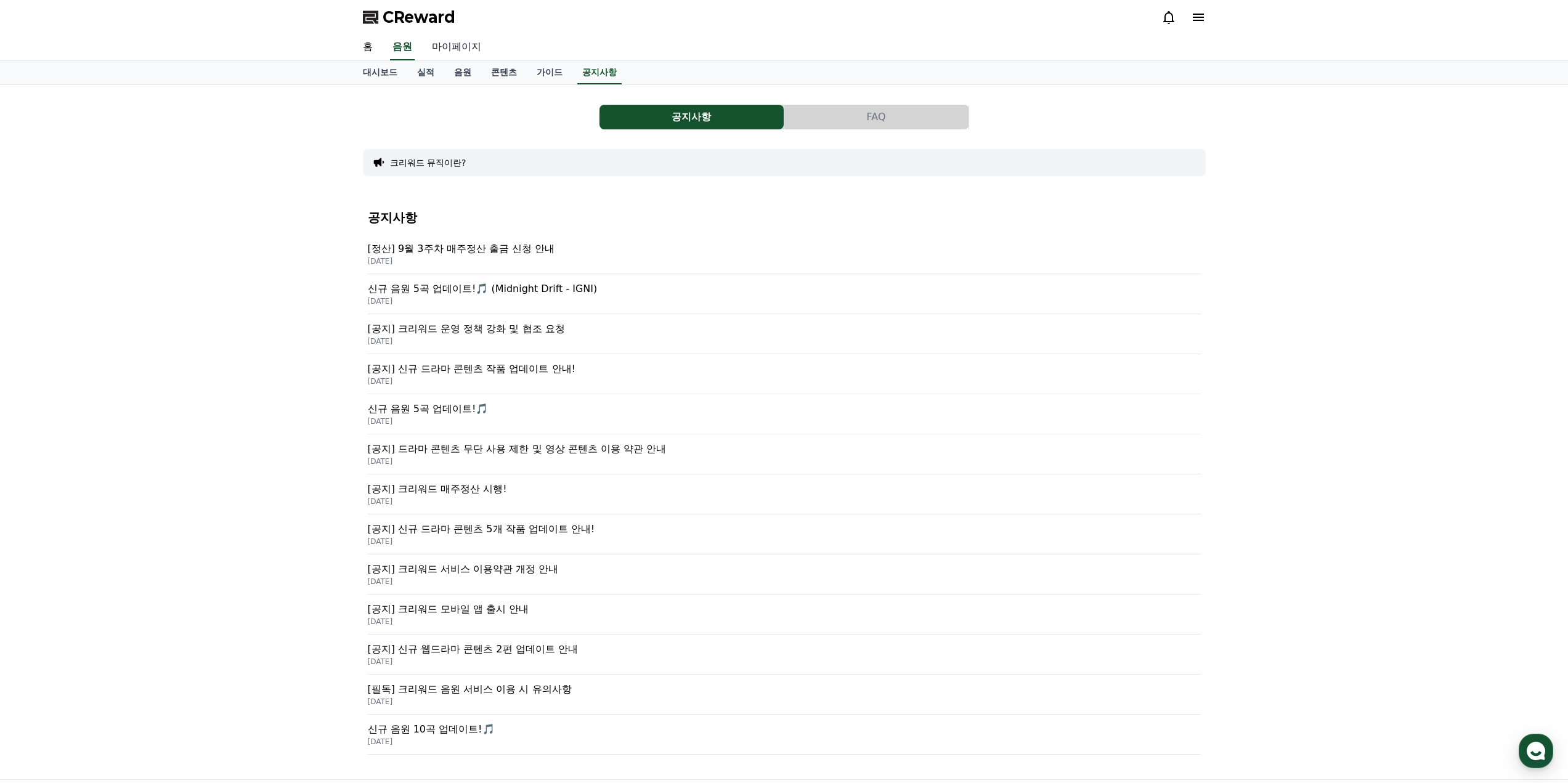
click at [474, 54] on link "마이페이지" at bounding box center [457, 47] width 69 height 26
select select "**********"
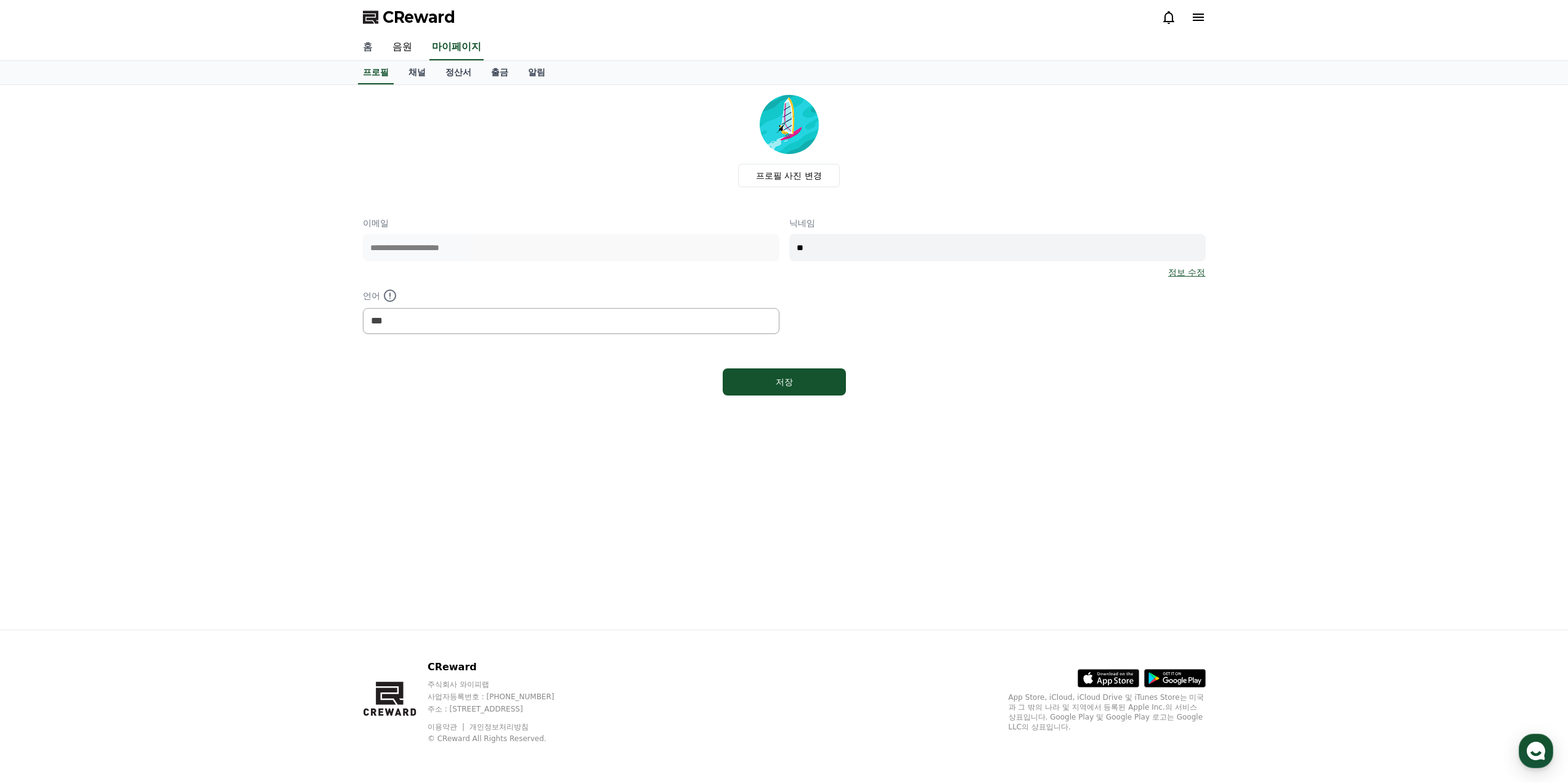
click at [368, 45] on link "홈" at bounding box center [368, 47] width 30 height 26
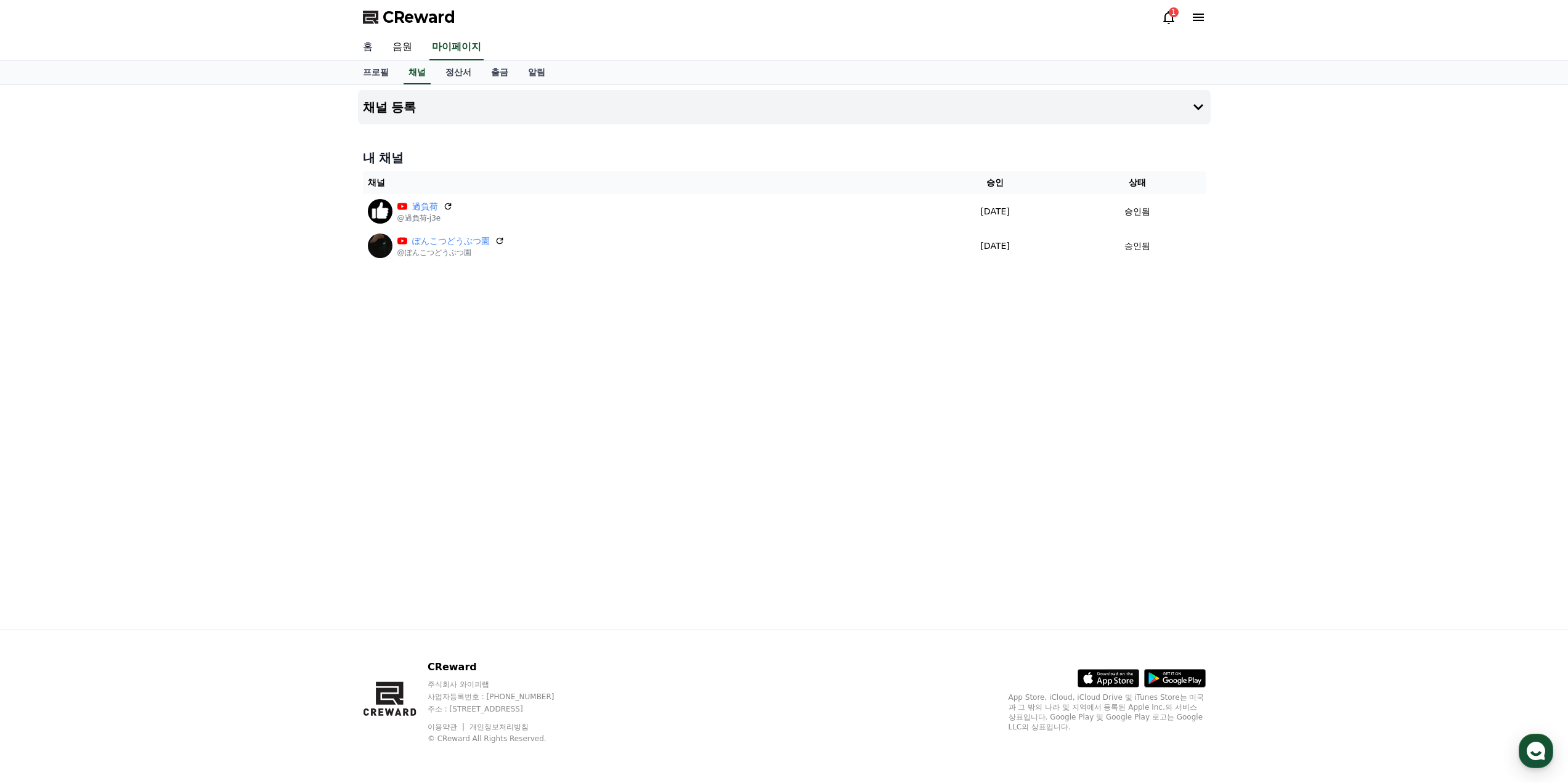
click at [371, 48] on link "홈" at bounding box center [368, 47] width 30 height 26
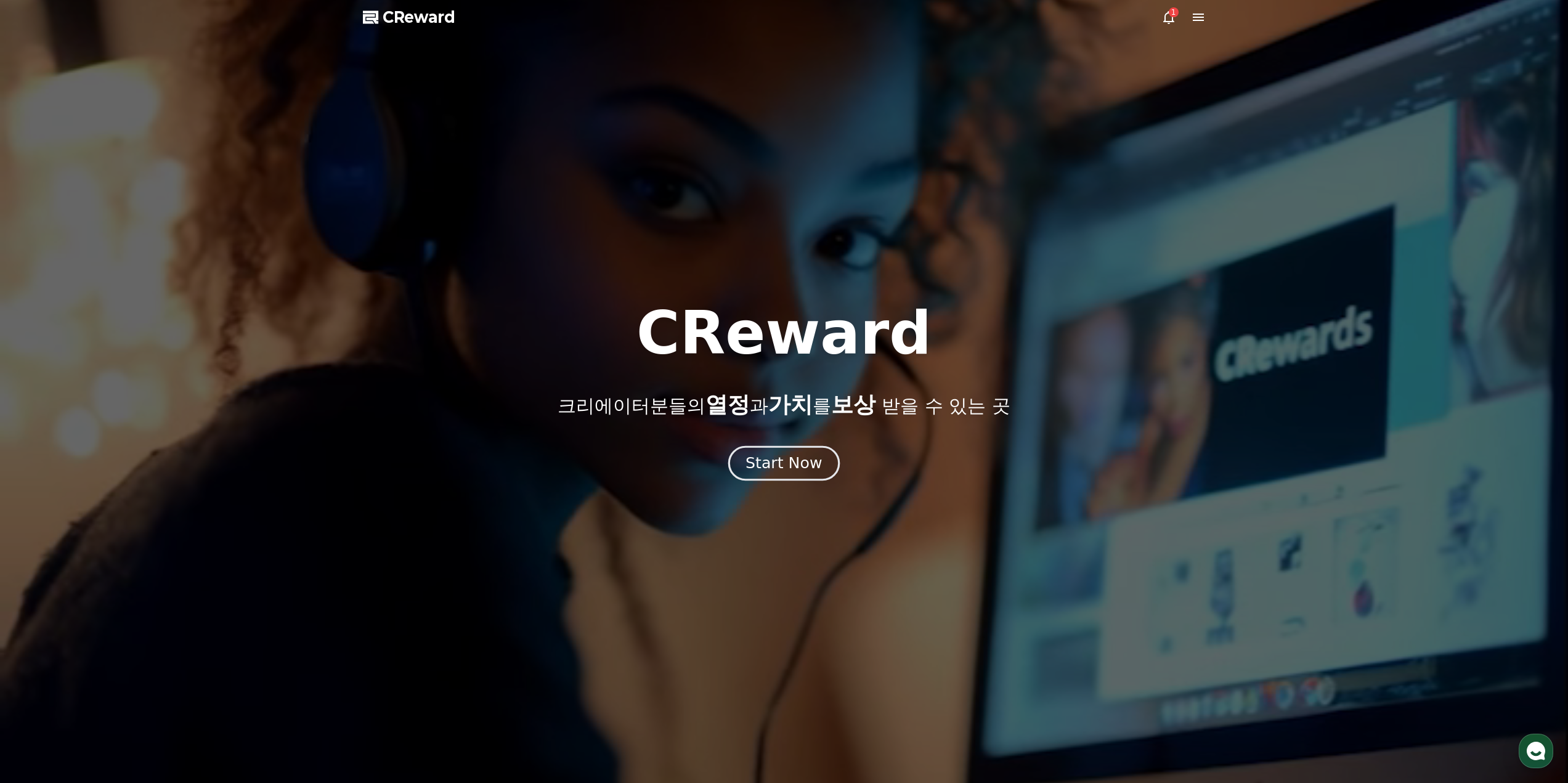
click at [803, 451] on button "Start Now" at bounding box center [784, 463] width 111 height 35
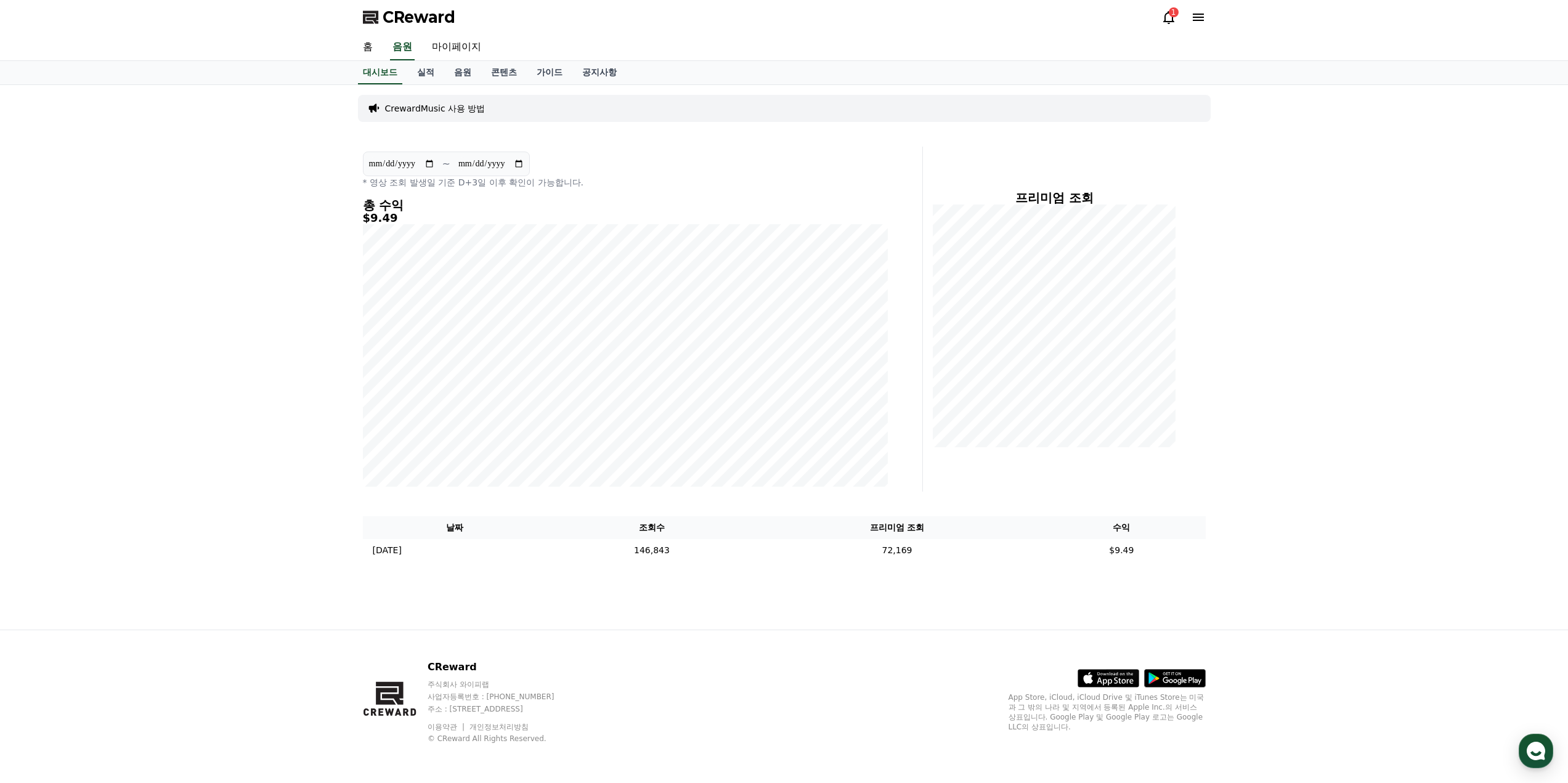
click at [394, 208] on h4 "총 수익" at bounding box center [625, 205] width 525 height 14
click at [419, 544] on td "[DATE] 09/22" at bounding box center [455, 550] width 185 height 23
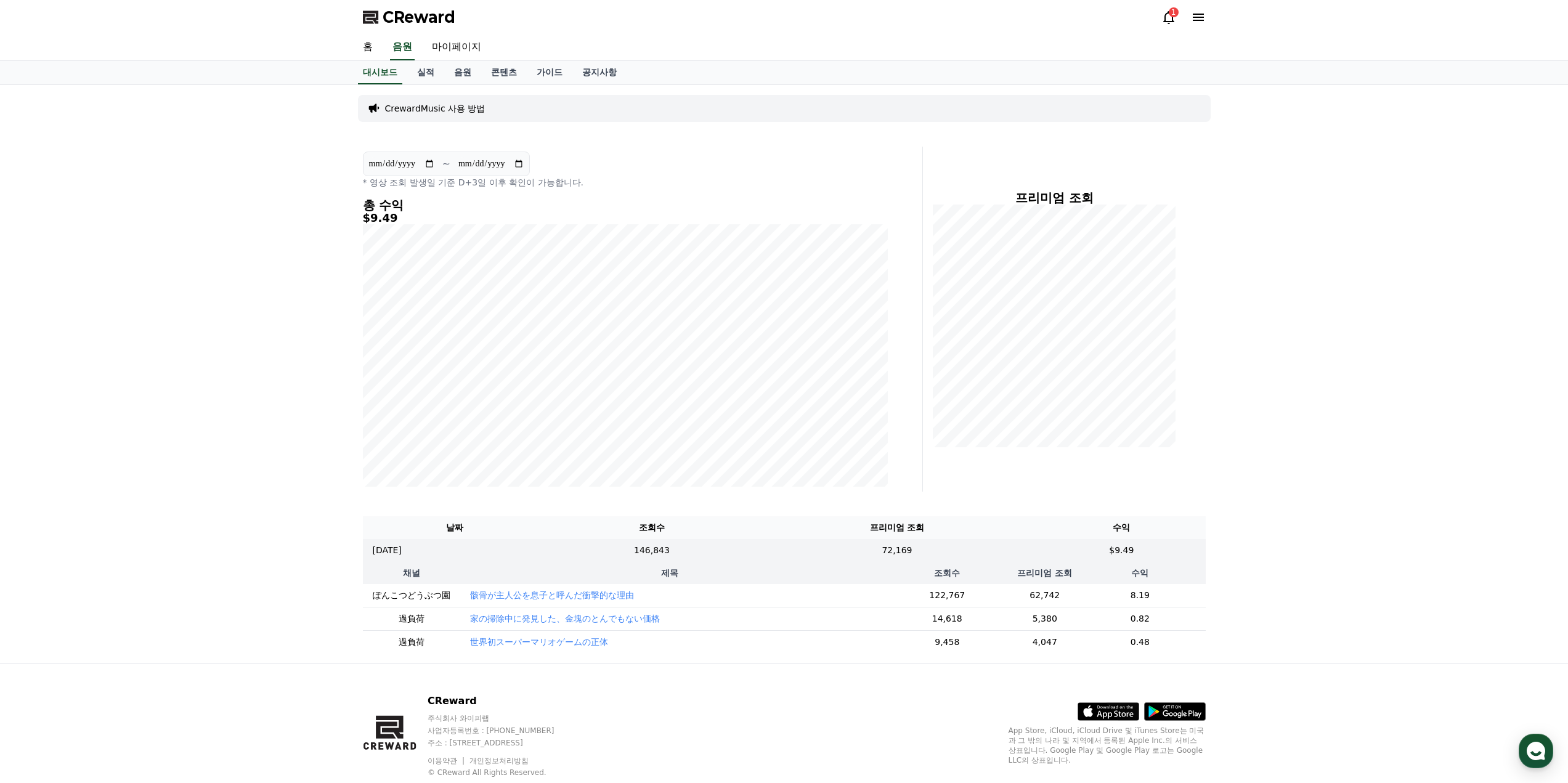
click at [498, 596] on p "骸骨が主人公を息子と呼んだ衝撃的な理由" at bounding box center [552, 595] width 164 height 12
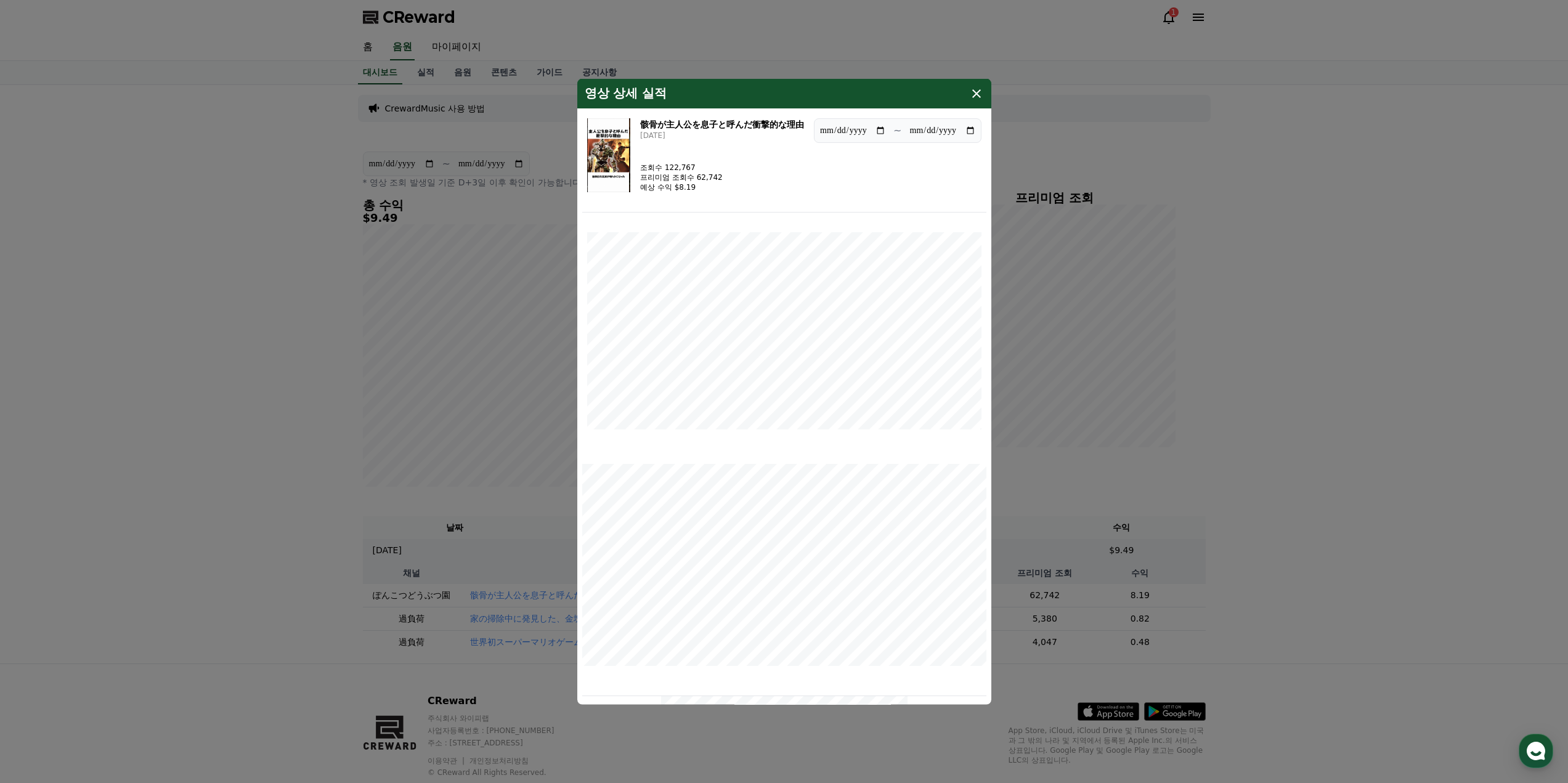
click at [979, 95] on icon "modal" at bounding box center [977, 93] width 15 height 15
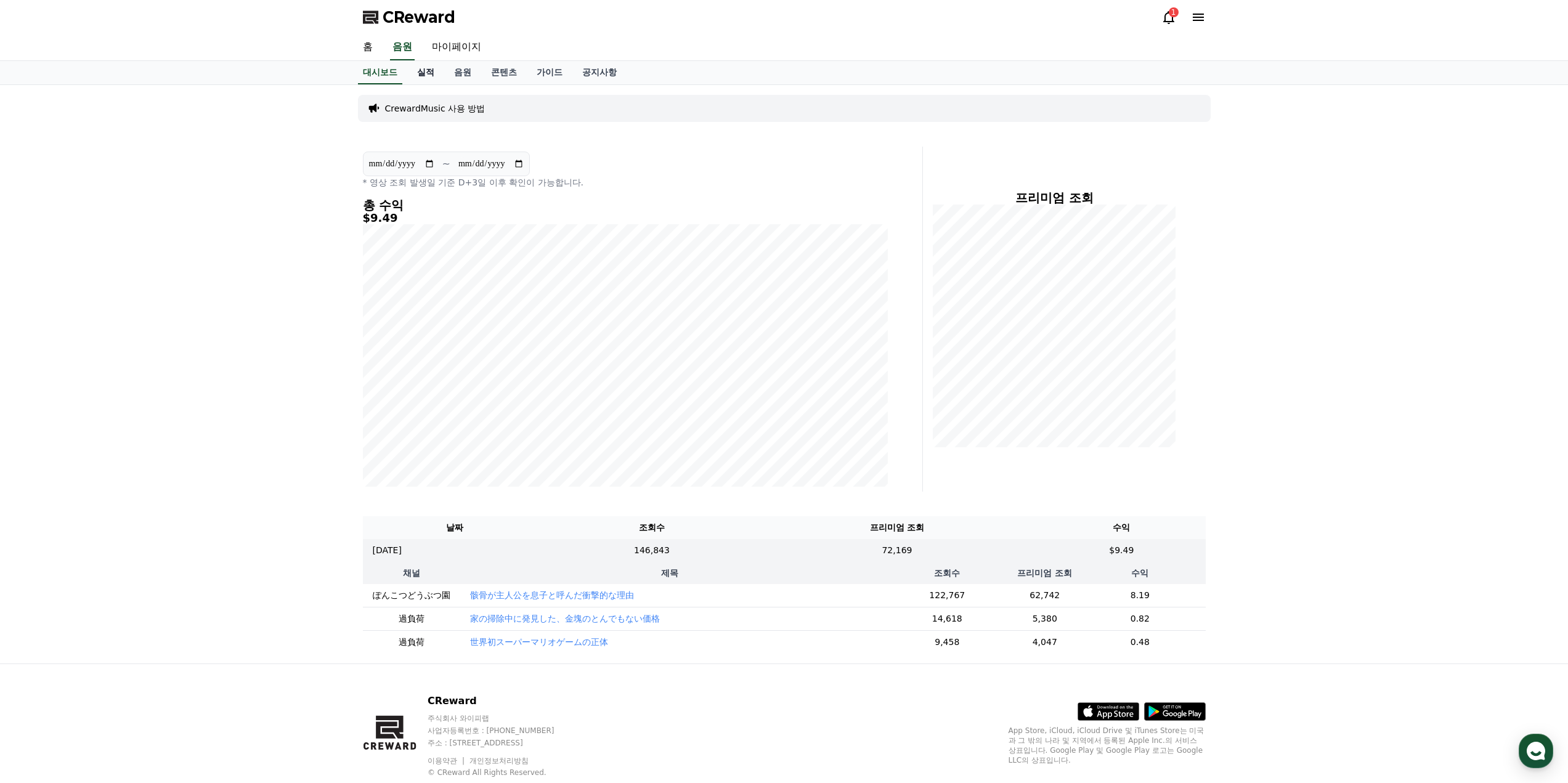
click at [432, 73] on link "실적" at bounding box center [426, 73] width 37 height 23
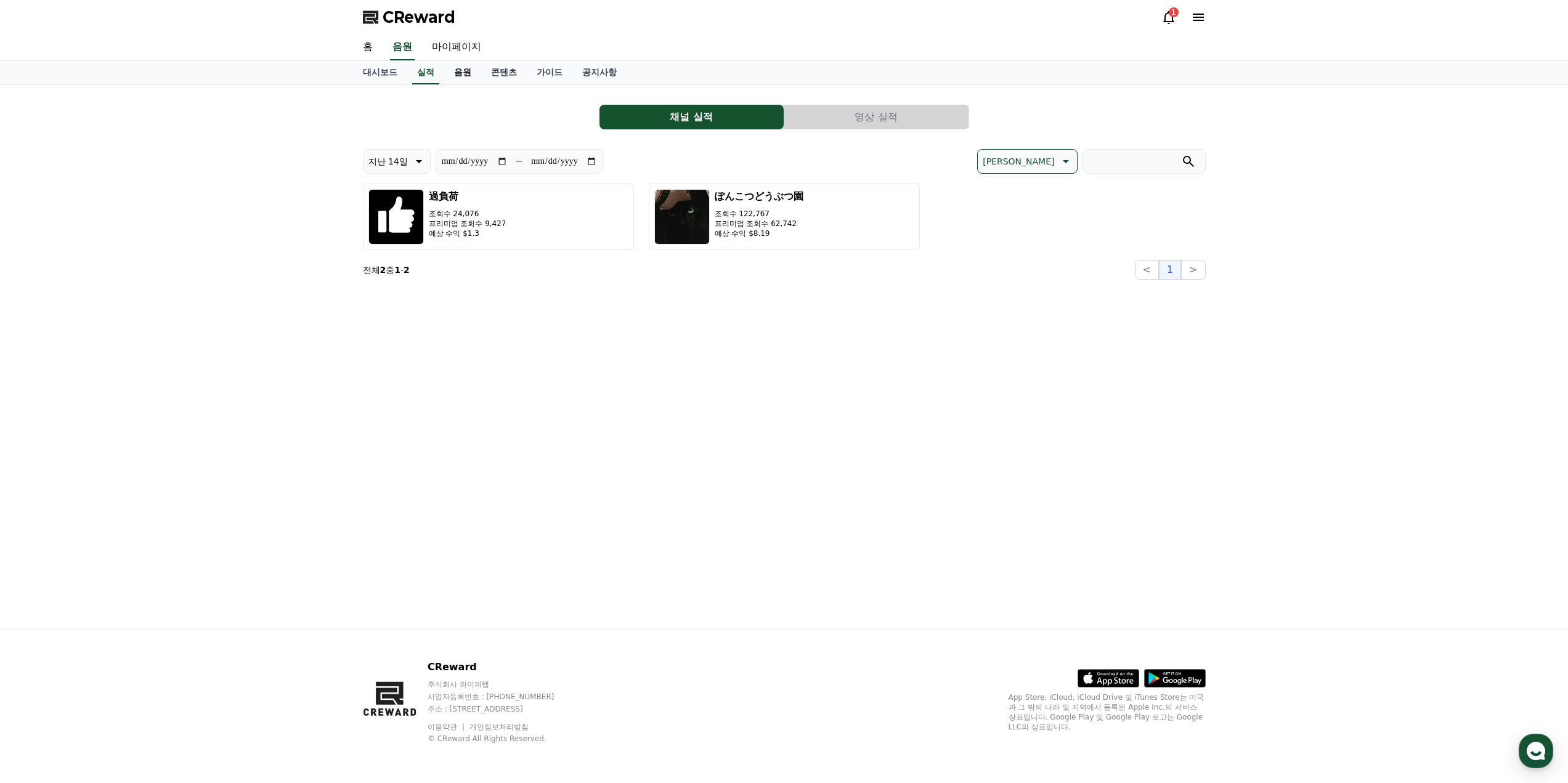
click at [465, 75] on link "음원" at bounding box center [462, 73] width 37 height 23
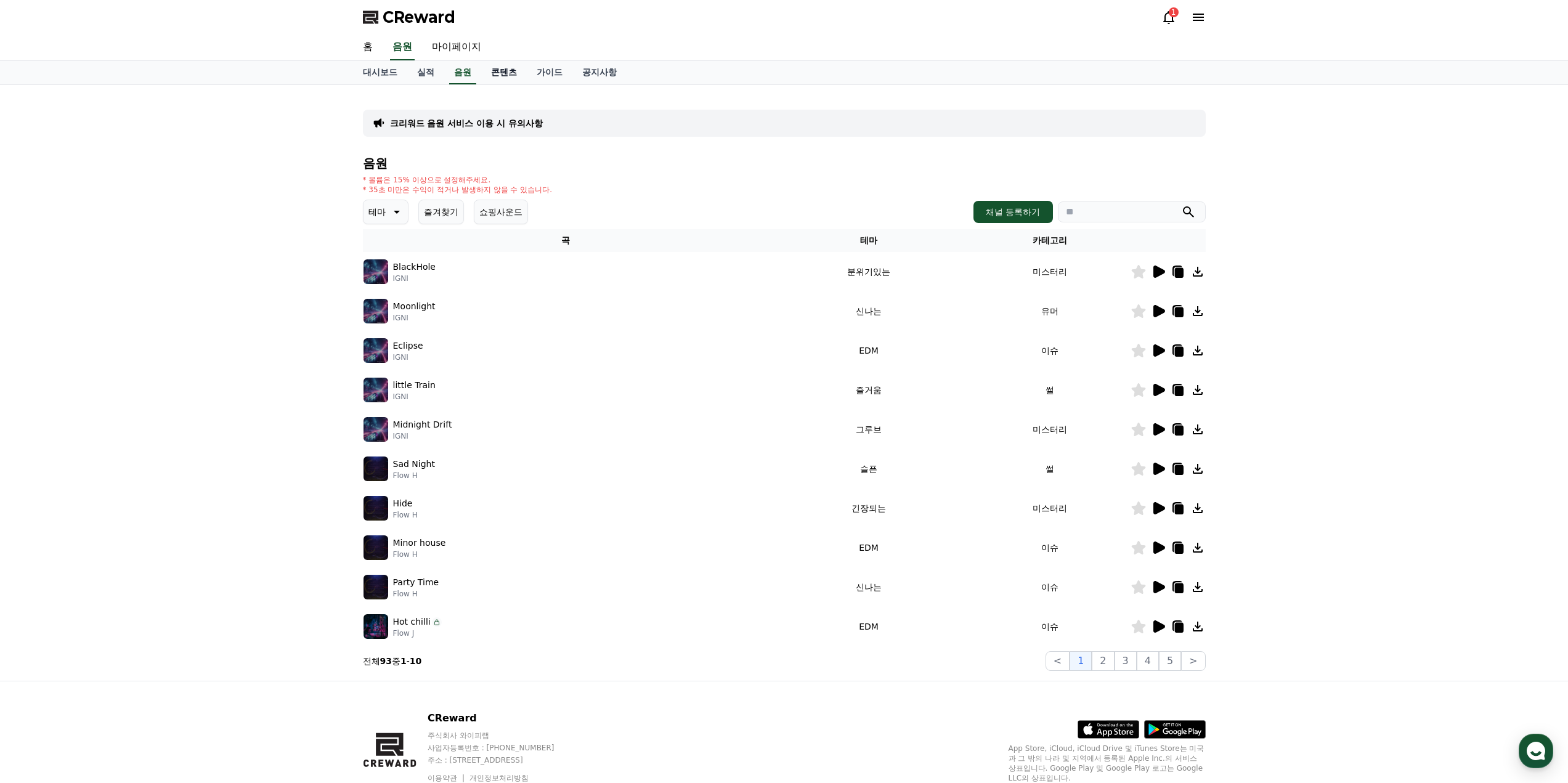
click at [498, 75] on link "콘텐츠" at bounding box center [504, 73] width 45 height 23
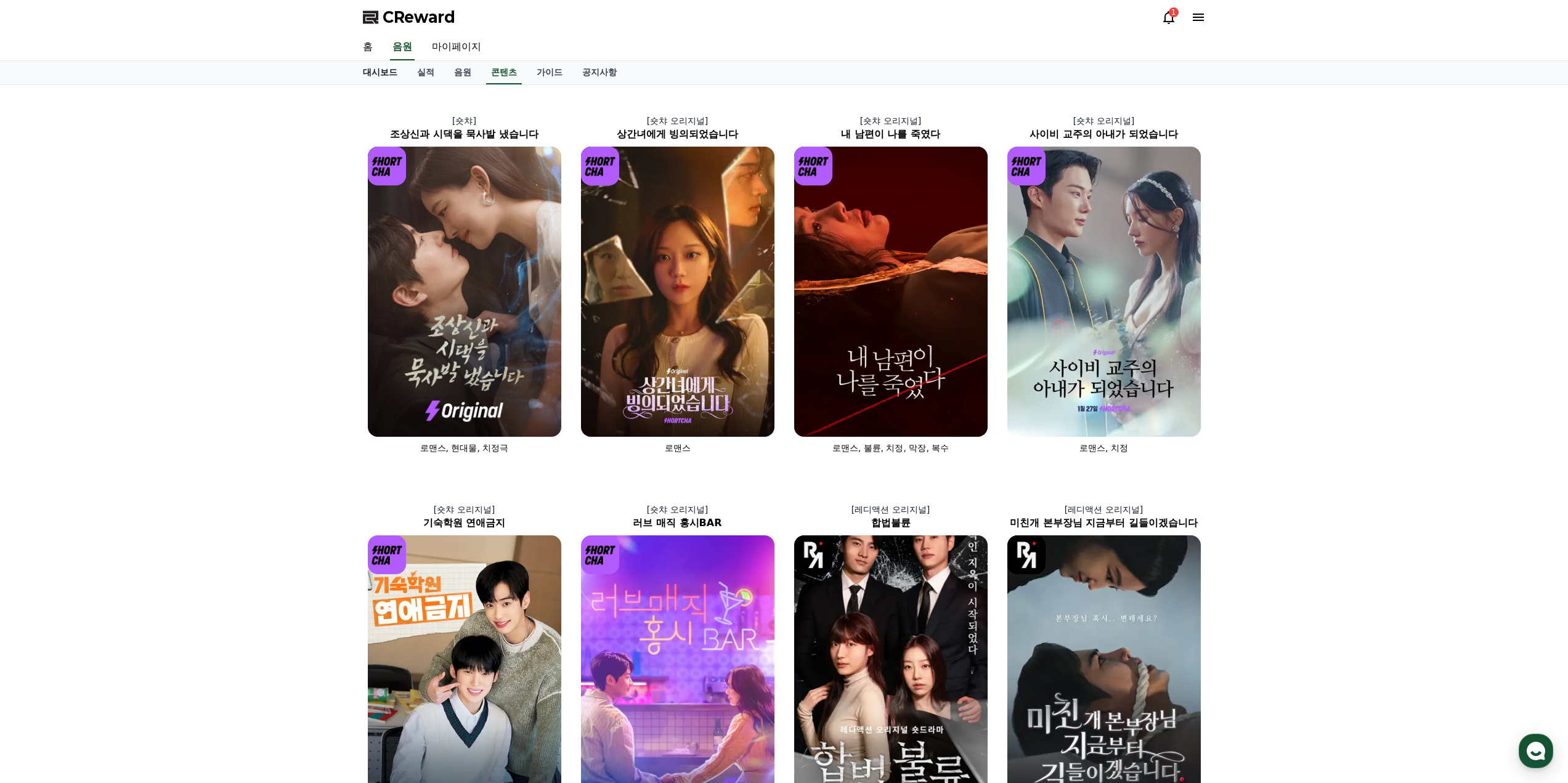
click at [388, 74] on link "대시보드" at bounding box center [380, 73] width 54 height 23
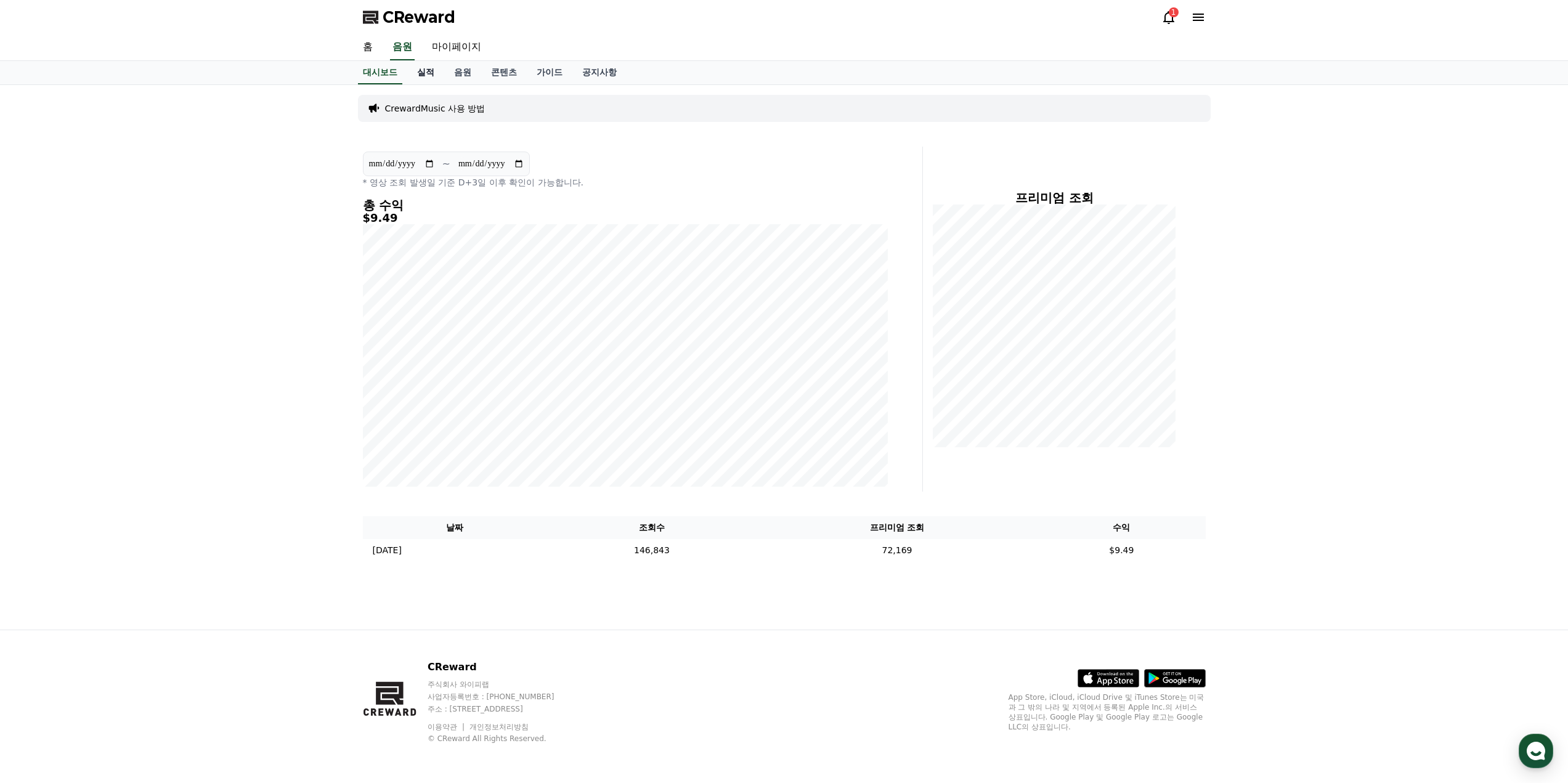
click at [417, 74] on link "실적" at bounding box center [426, 73] width 37 height 23
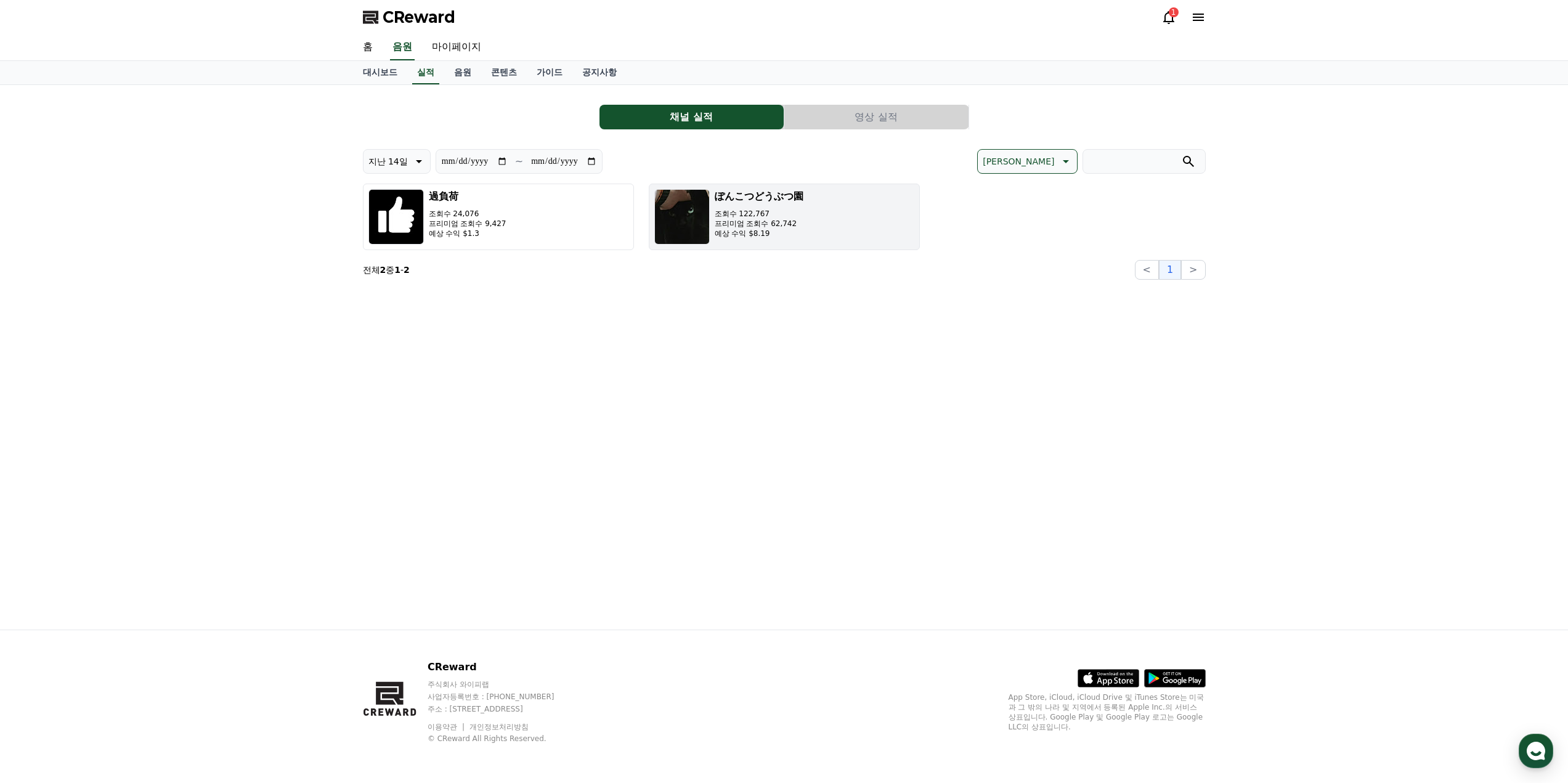
click at [810, 222] on button "ぽんこつどうぶつ園 조회수 122,767 프리미엄 조회수 62,742 예상 수익 $8.19" at bounding box center [784, 216] width 271 height 66
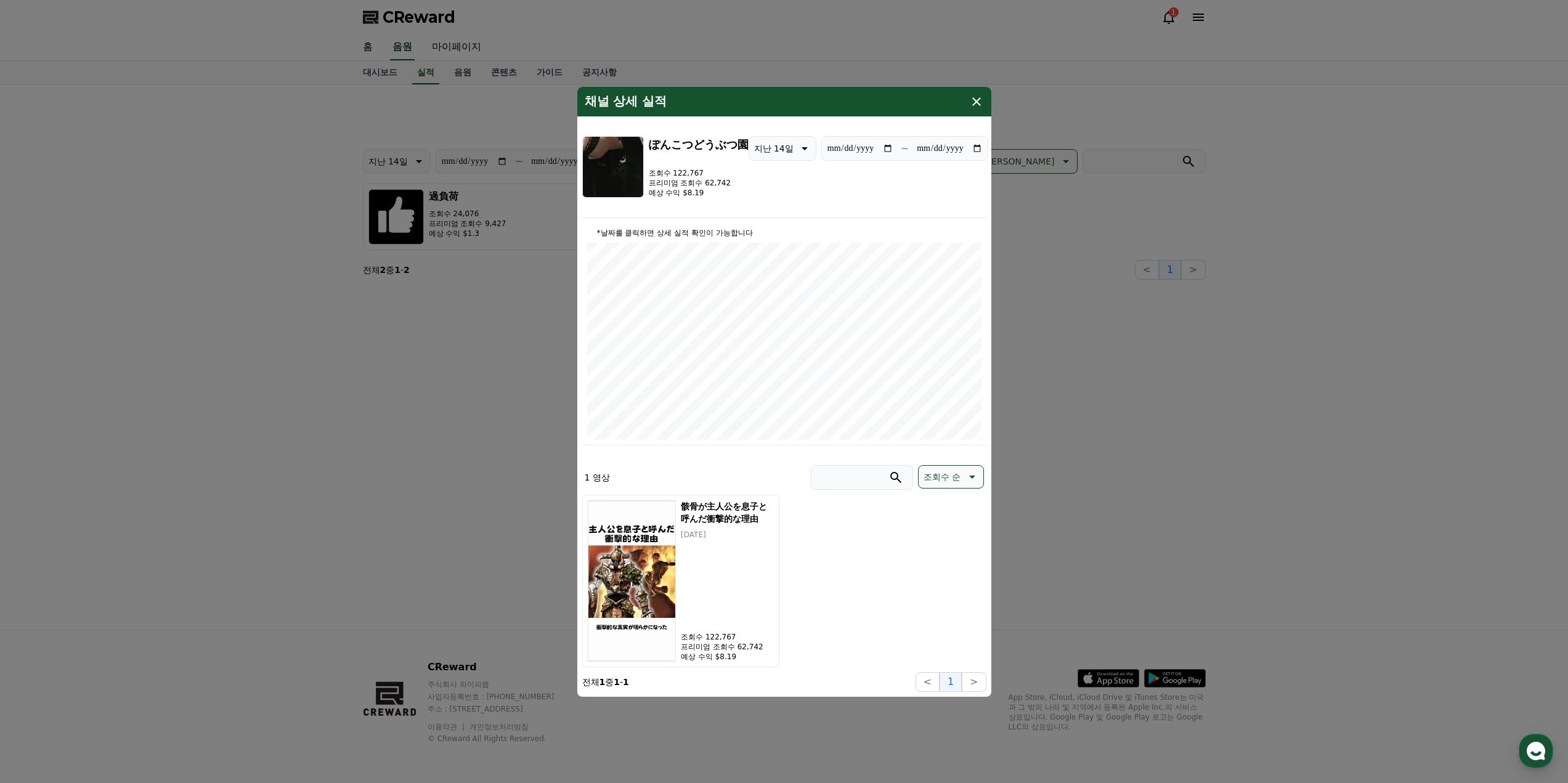
drag, startPoint x: 1129, startPoint y: 503, endPoint x: 1137, endPoint y: 495, distance: 11.3
click at [1133, 499] on button "close modal" at bounding box center [784, 392] width 1568 height 783
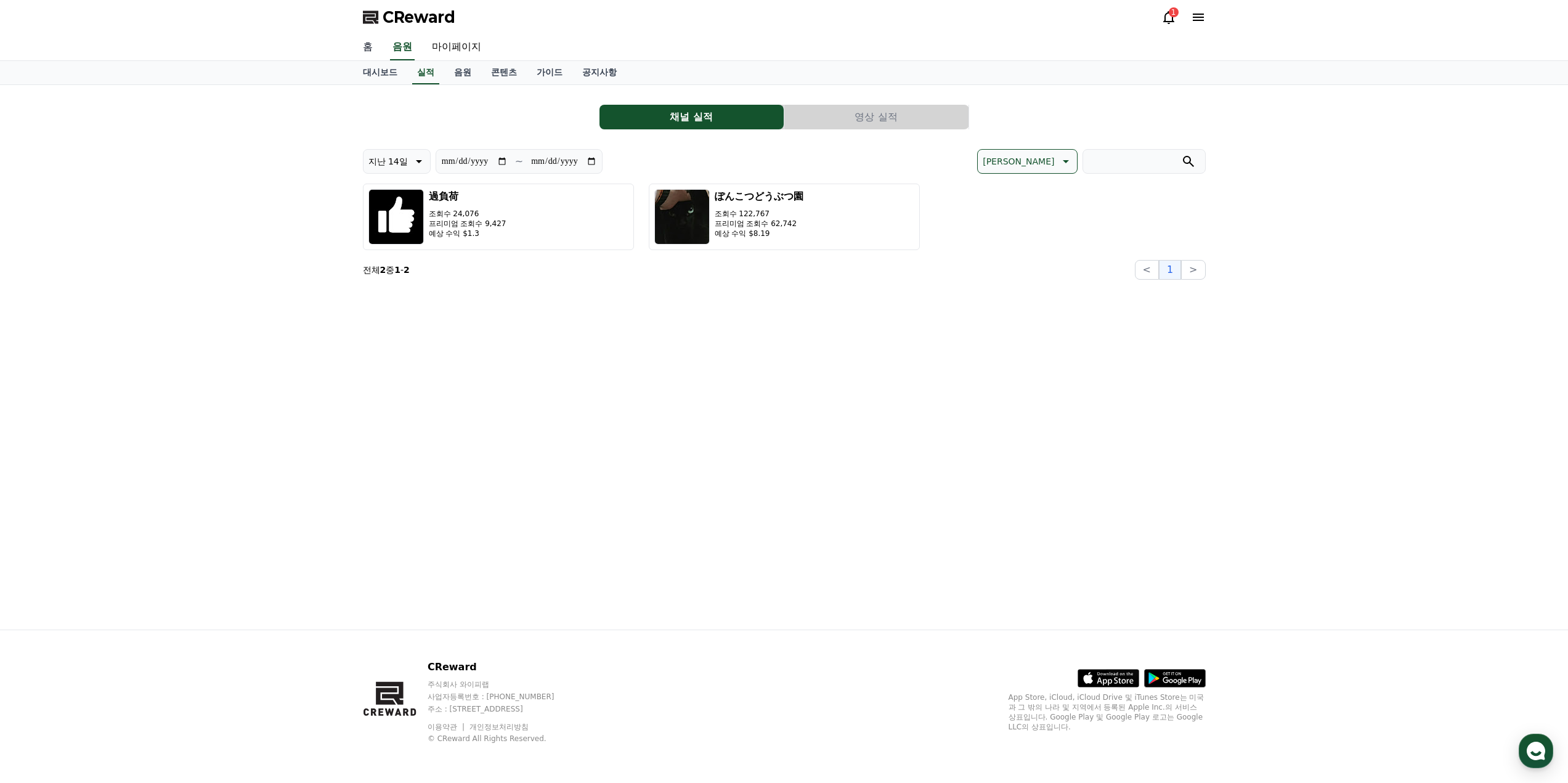
click at [376, 43] on link "홈" at bounding box center [368, 47] width 30 height 26
